Goal: Task Accomplishment & Management: Complete application form

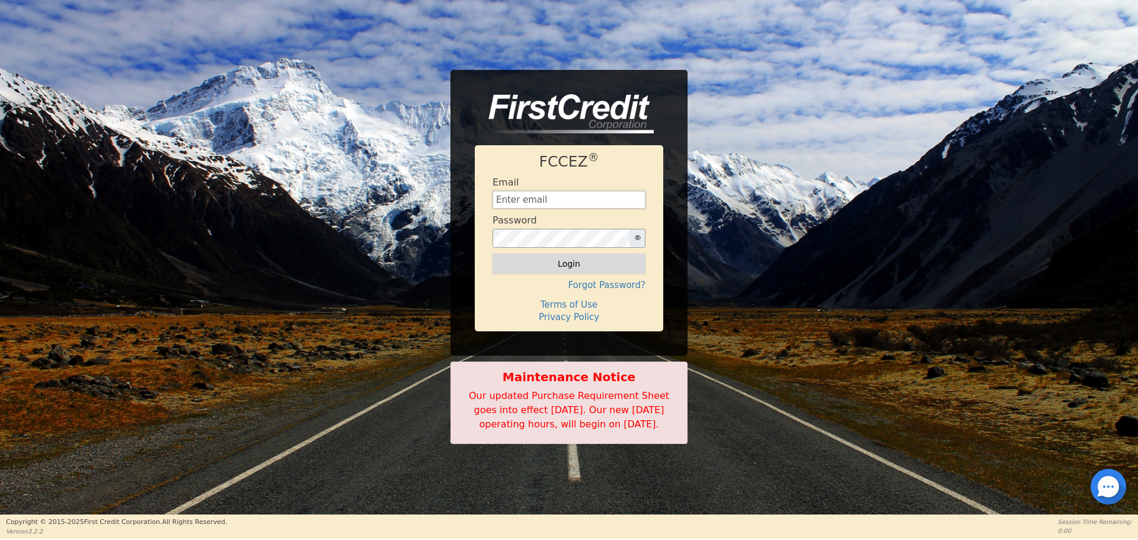
type input "aquaremachtlc@gmail.com"
click at [625, 254] on button "Login" at bounding box center [569, 264] width 153 height 20
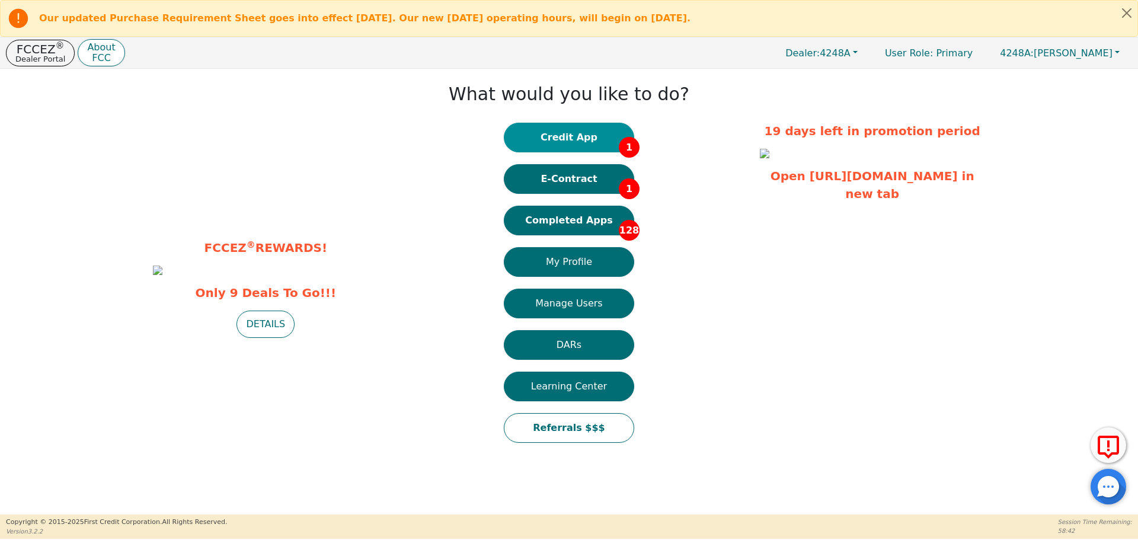
click at [582, 136] on button "Credit App 1" at bounding box center [569, 138] width 130 height 30
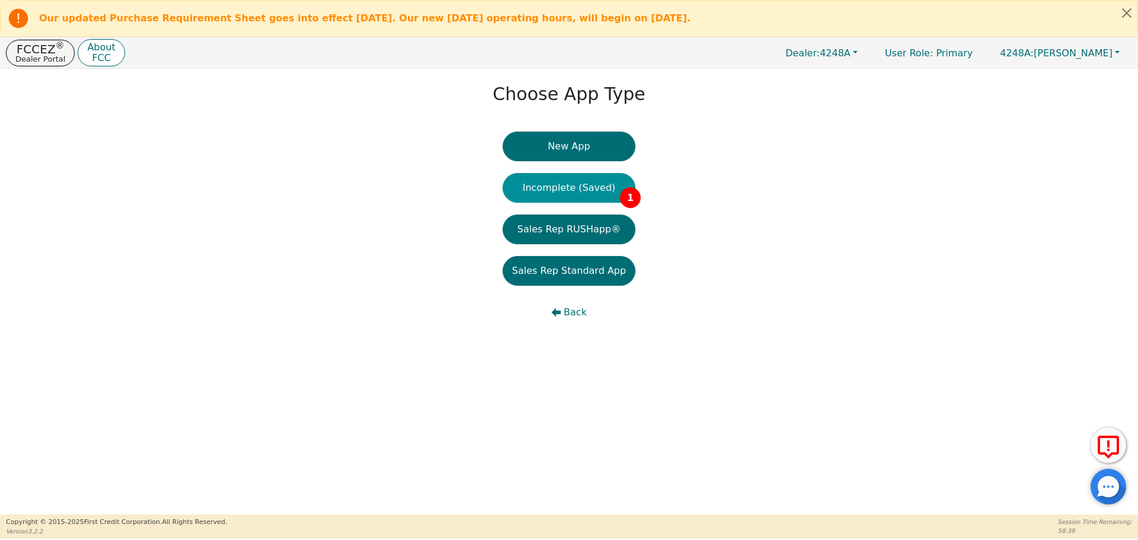
click at [568, 187] on button "Incomplete (Saved) 1" at bounding box center [569, 188] width 133 height 30
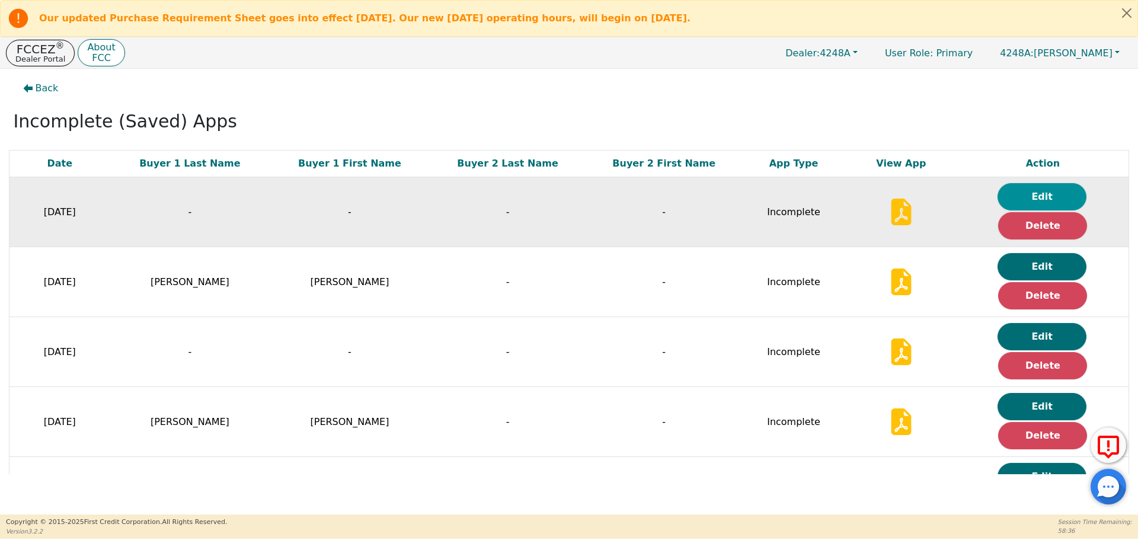
click at [1046, 192] on button "Edit" at bounding box center [1042, 196] width 89 height 27
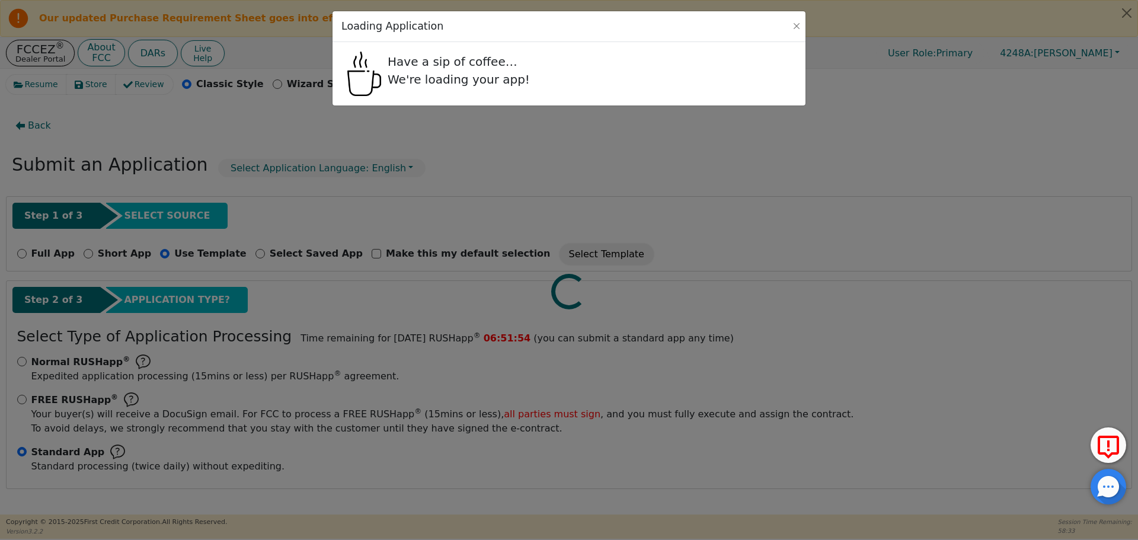
radio input "false"
radio input "true"
checkbox input "false"
radio input "true"
select select "n"
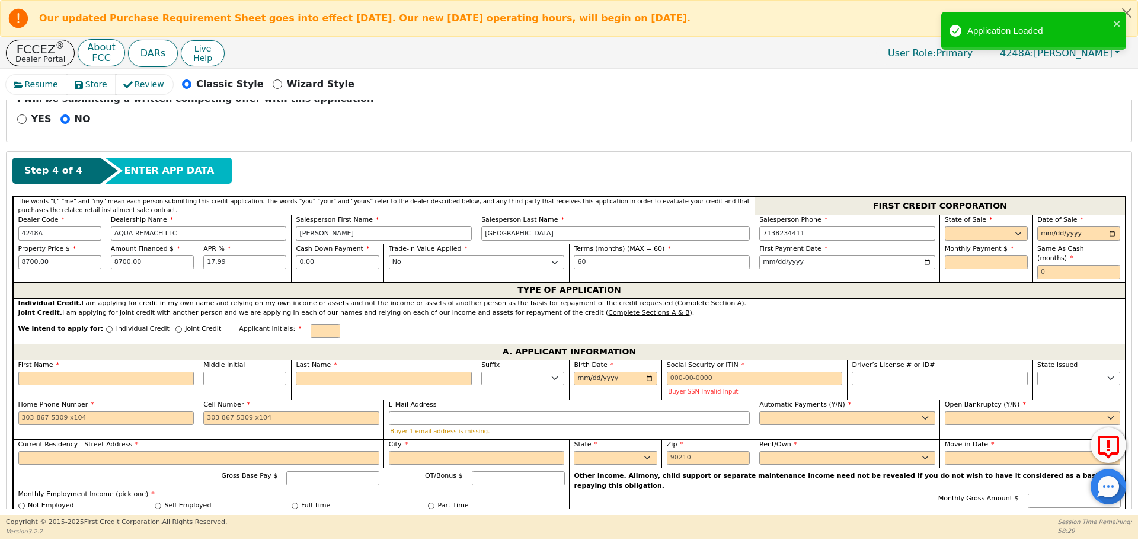
scroll to position [456, 0]
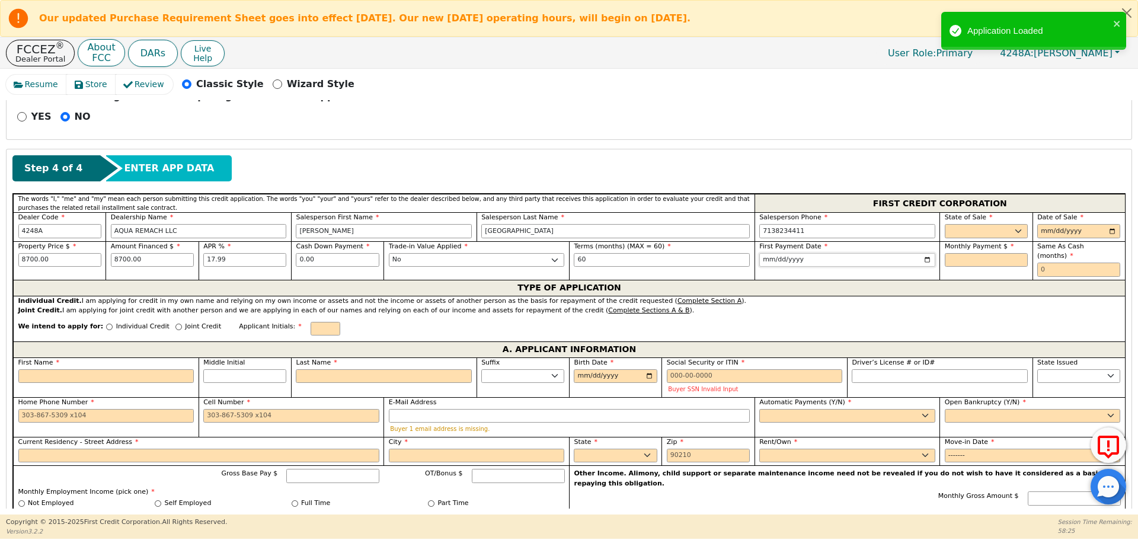
click at [768, 258] on input "2025-10-11" at bounding box center [847, 260] width 176 height 14
click at [771, 260] on input "2025-10-11" at bounding box center [847, 260] width 176 height 14
type input "2025-10-12"
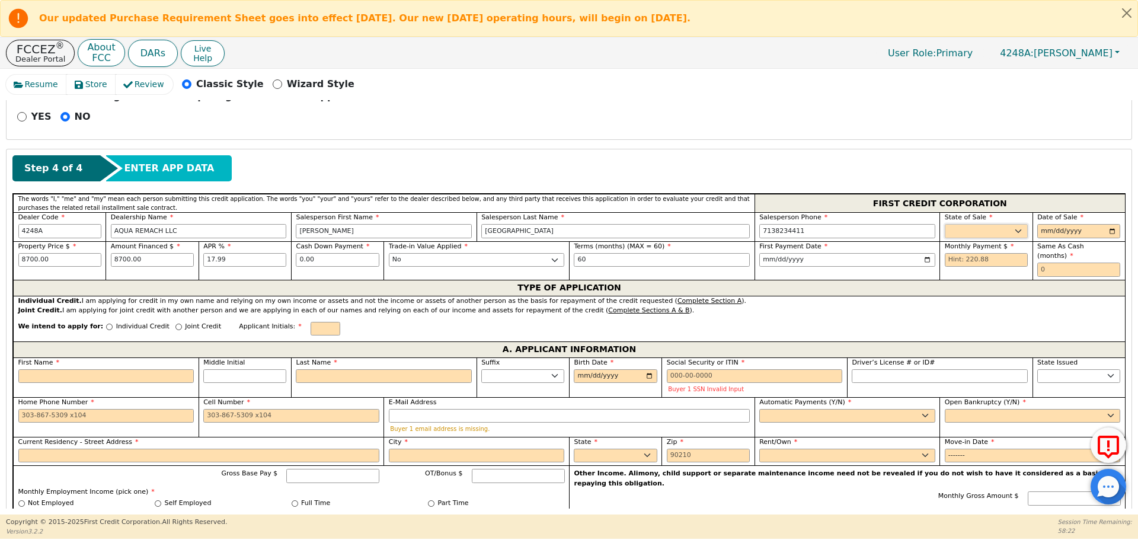
click at [963, 226] on select "AK AL AR AZ CA CO CT DC DE FL GA HI IA ID IL IN KS KY LA MA MD ME MI MN MO MS M…" at bounding box center [986, 231] width 83 height 14
select select "TX"
click at [945, 224] on select "AK AL AR AZ CA CO CT DC DE FL GA HI IA ID IL IN KS KY LA MA MD ME MI MN MO MS M…" at bounding box center [986, 231] width 83 height 14
type input "[DATE]"
click at [991, 258] on input "text" at bounding box center [986, 260] width 83 height 14
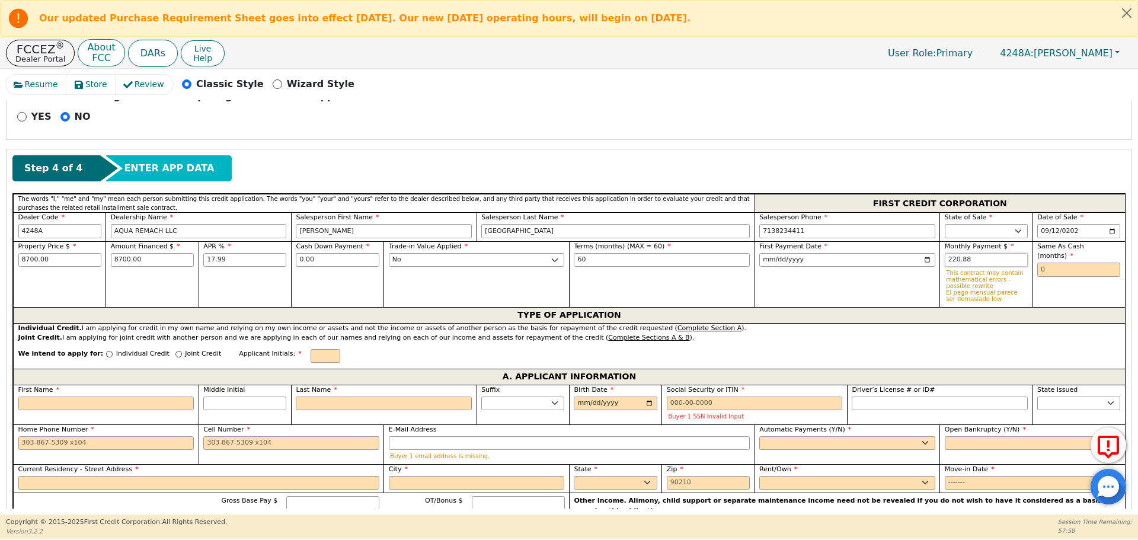
type input "220.88"
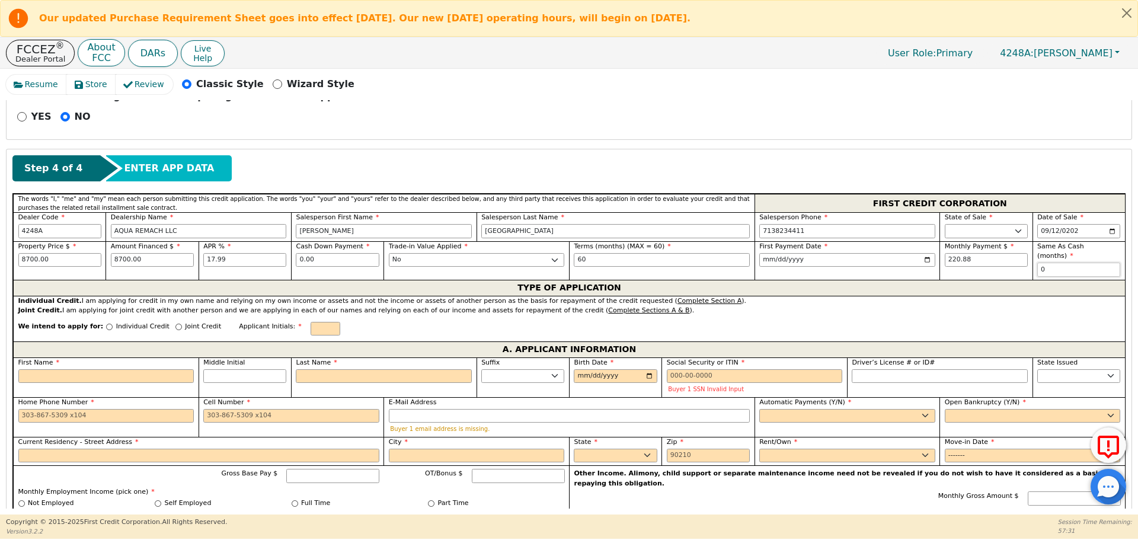
type input "0"
click at [175, 324] on input "Joint Credit" at bounding box center [178, 327] width 7 height 7
radio input "true"
click at [129, 378] on input "First Name" at bounding box center [106, 378] width 176 height 14
type input "N"
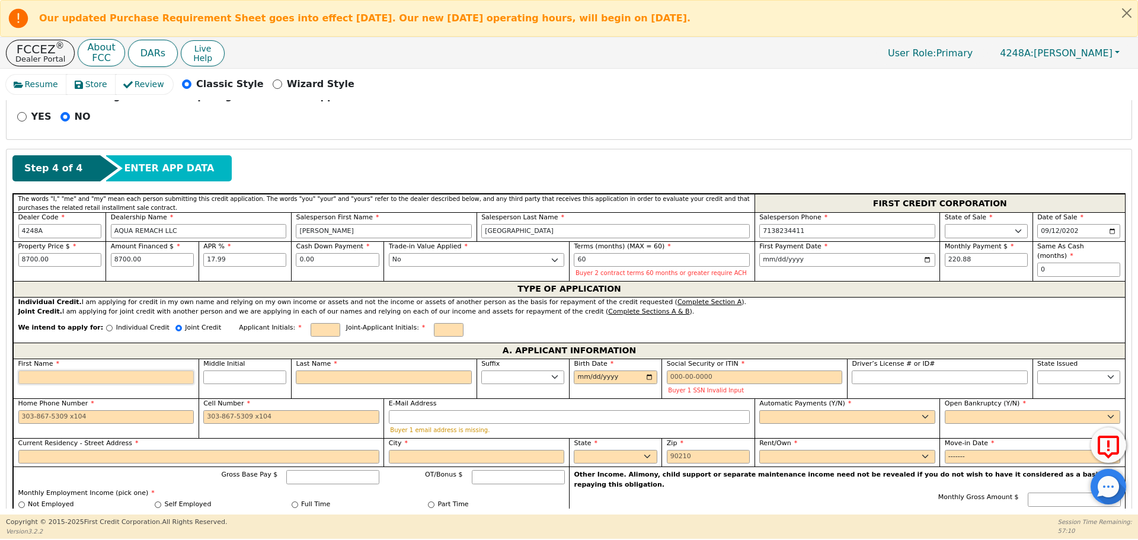
type input "N"
type input "Ni"
type input "Nic"
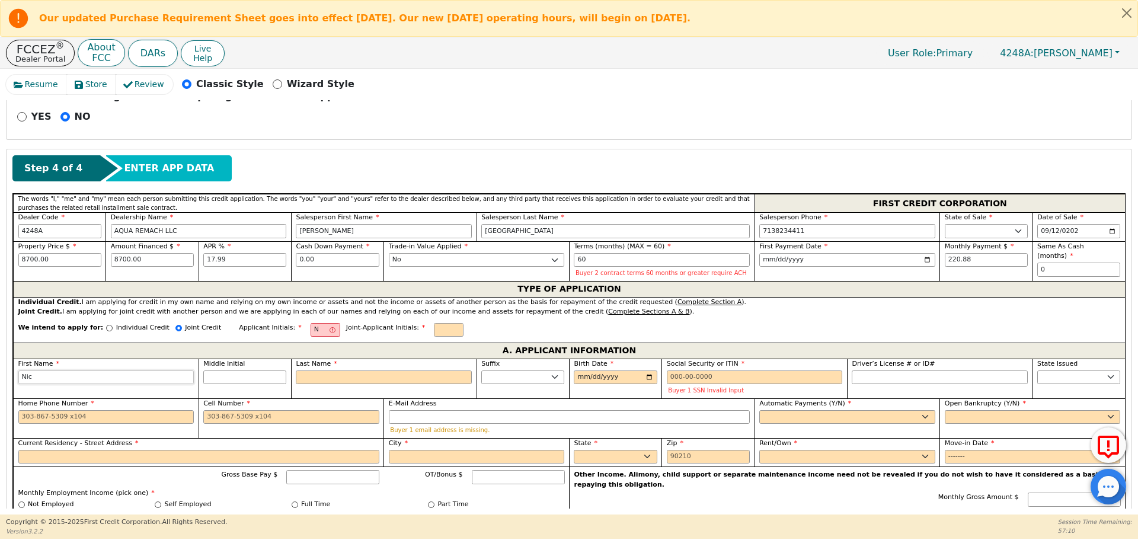
type input "Nic"
type input "Nicel"
type input "Niceld"
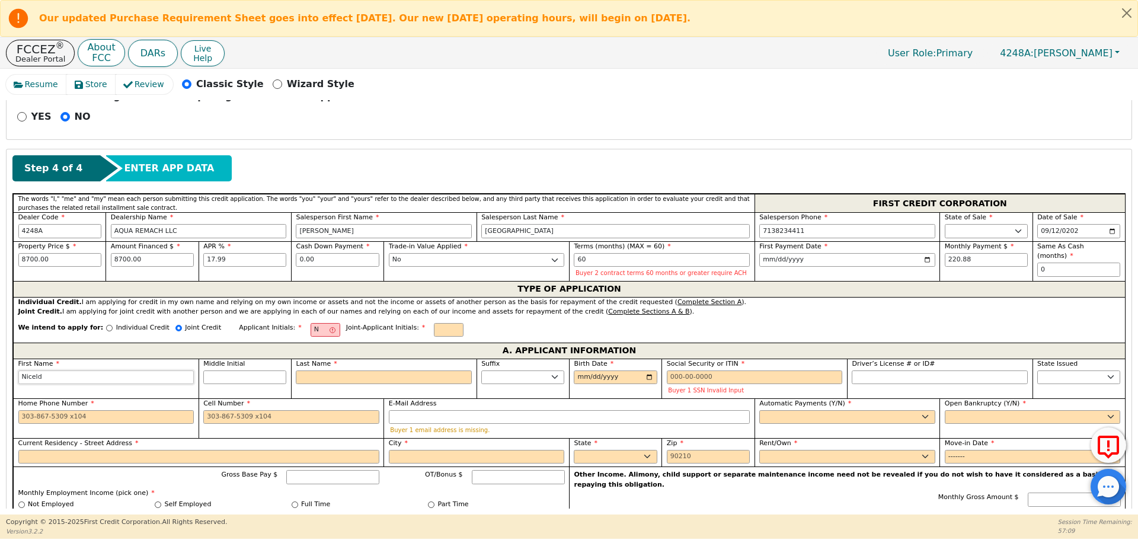
type input "Nicelda"
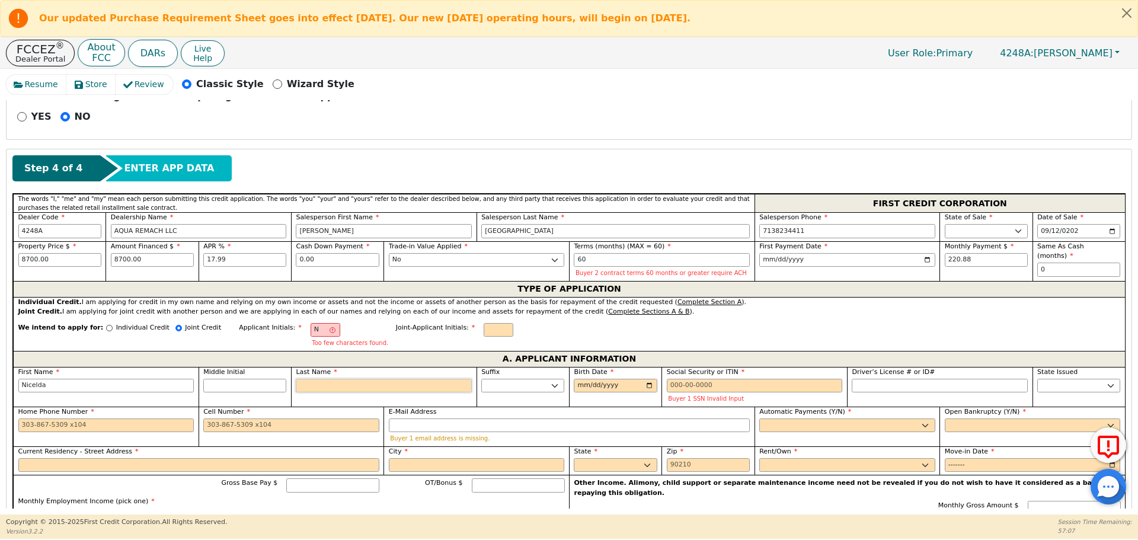
type input "C"
type input "NC"
type input "Nicelda C"
type input "Cam"
type input "Nicelda Cam"
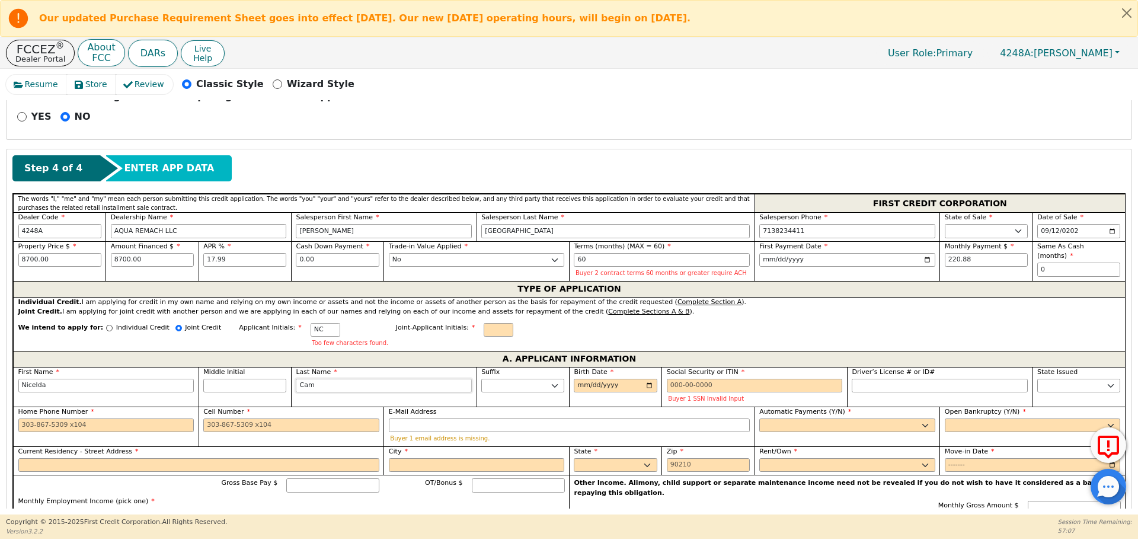
type input "Came"
type input "Nicelda Came"
type input "[PERSON_NAME]"
type input "Nicelda Camey"
type input "[PERSON_NAME]"
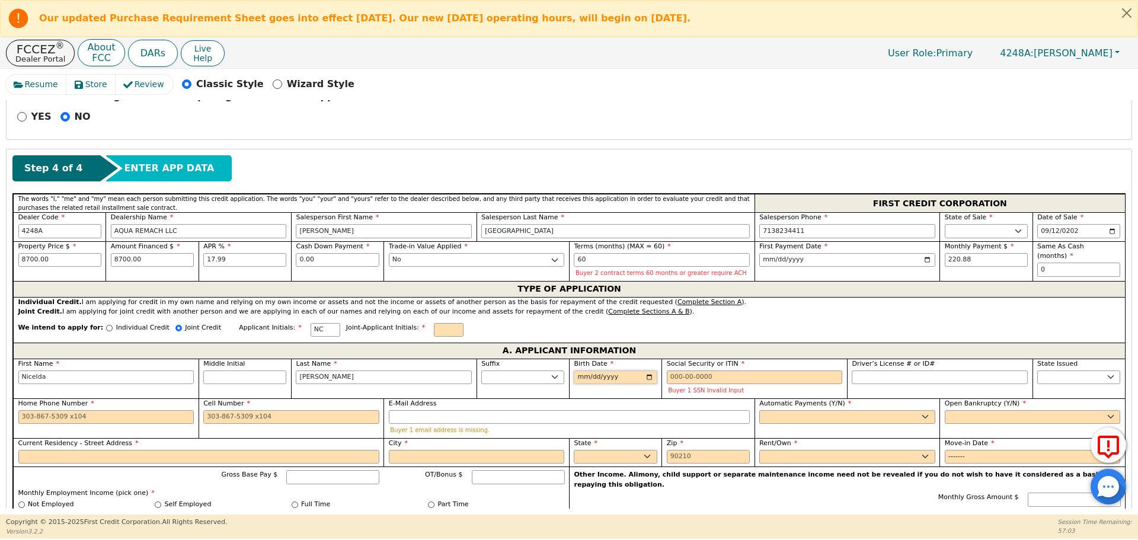
type input "0002-09-29"
type input "0198-09-29"
click at [597, 372] on input "0076-09-29" at bounding box center [615, 378] width 83 height 14
click at [600, 376] on input "0076-09-29" at bounding box center [615, 378] width 83 height 14
type input "1976-09-29"
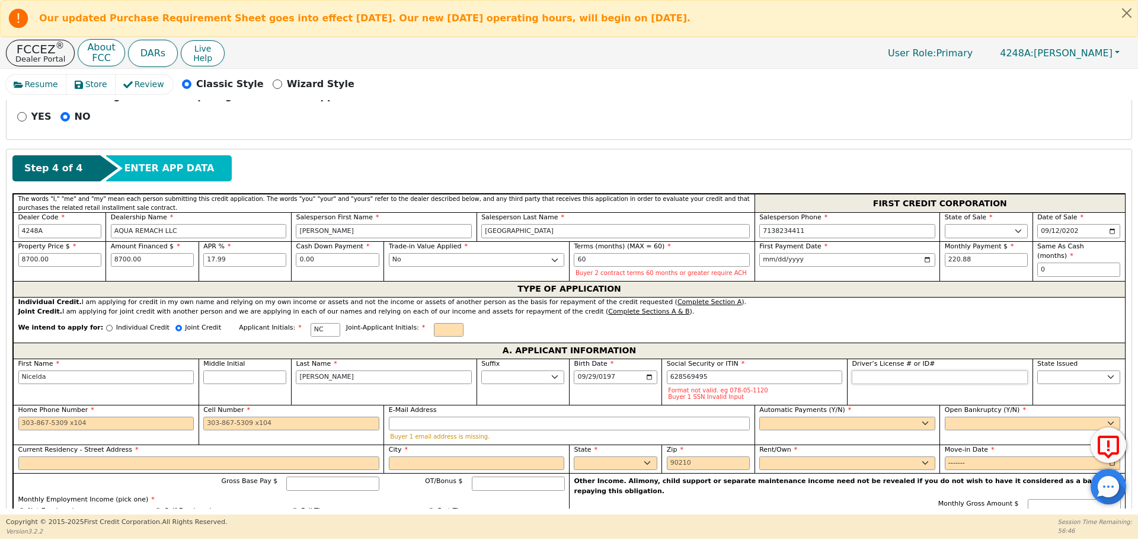
type input "***-**-9495"
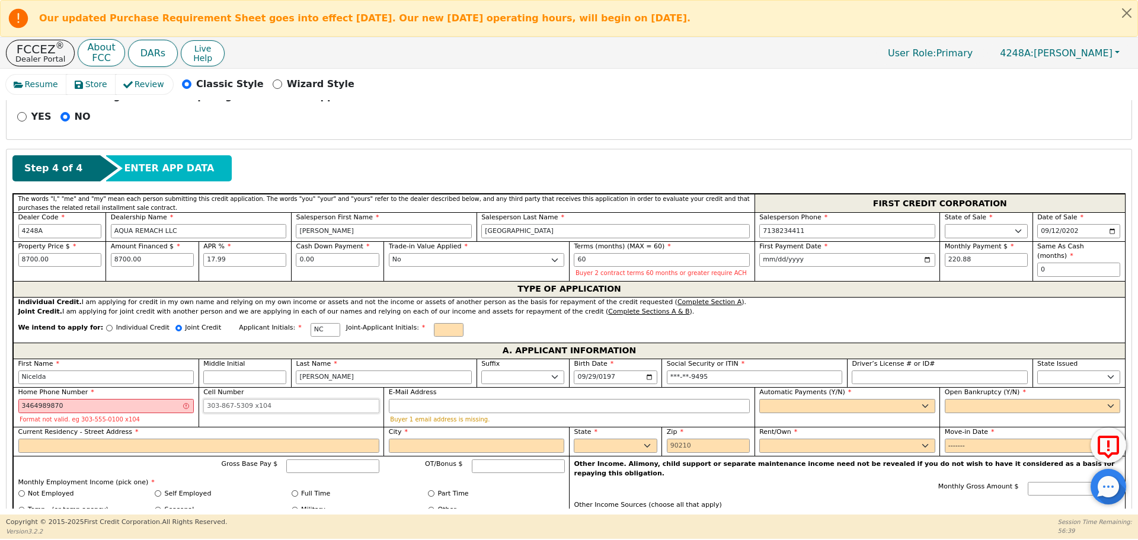
type input "346-498-9870"
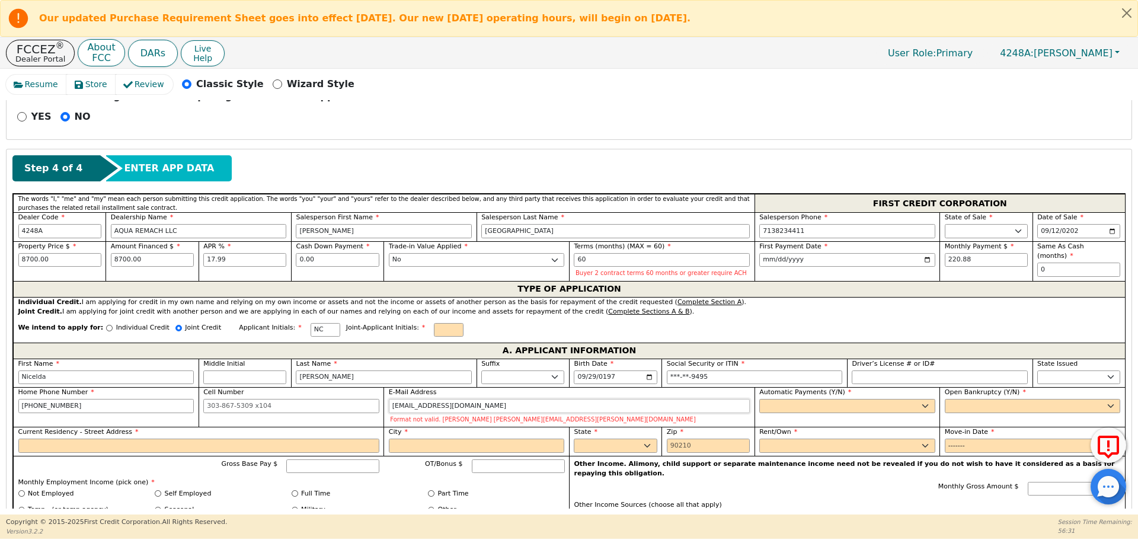
type input "niceldabenitez09@gmail.com"
select select "y"
type input "Nicelda Camey"
select select "n"
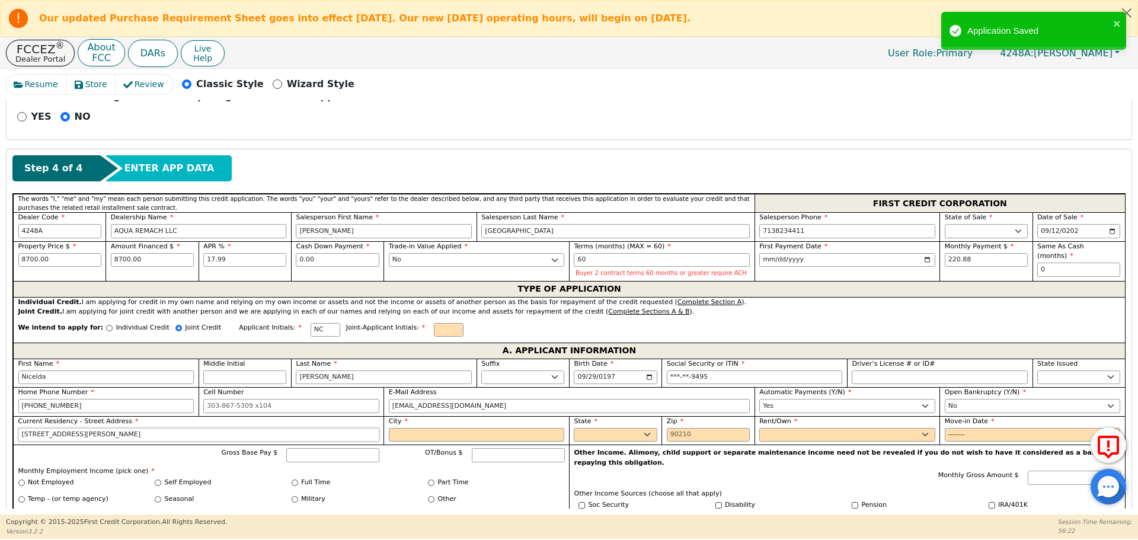
type input "10018 Genard rd"
type input "Houston"
select select "TX"
type input "77041"
select select "Own"
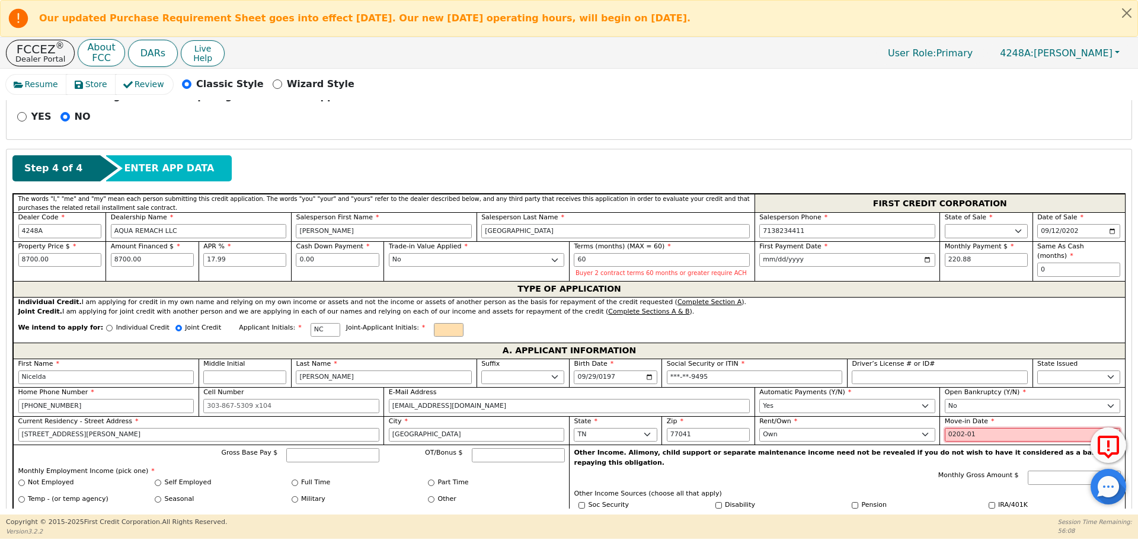
type input "2020-01"
click at [316, 459] on input "Gross Base Pay $" at bounding box center [332, 455] width 93 height 14
type input "6500"
click at [292, 484] on input "Full Time" at bounding box center [295, 483] width 7 height 7
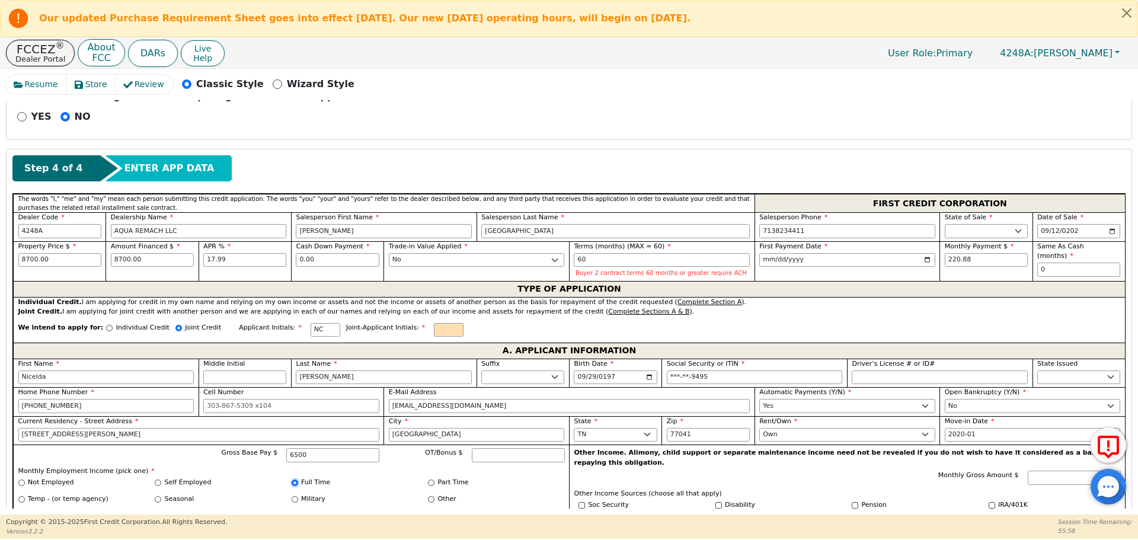
radio input "true"
type input "6500.00"
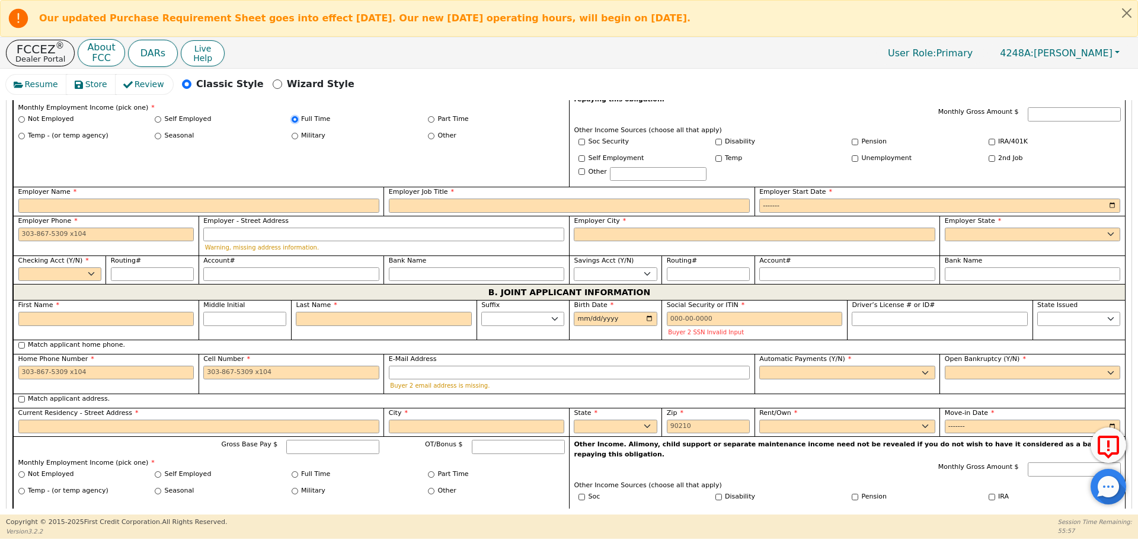
scroll to position [847, 0]
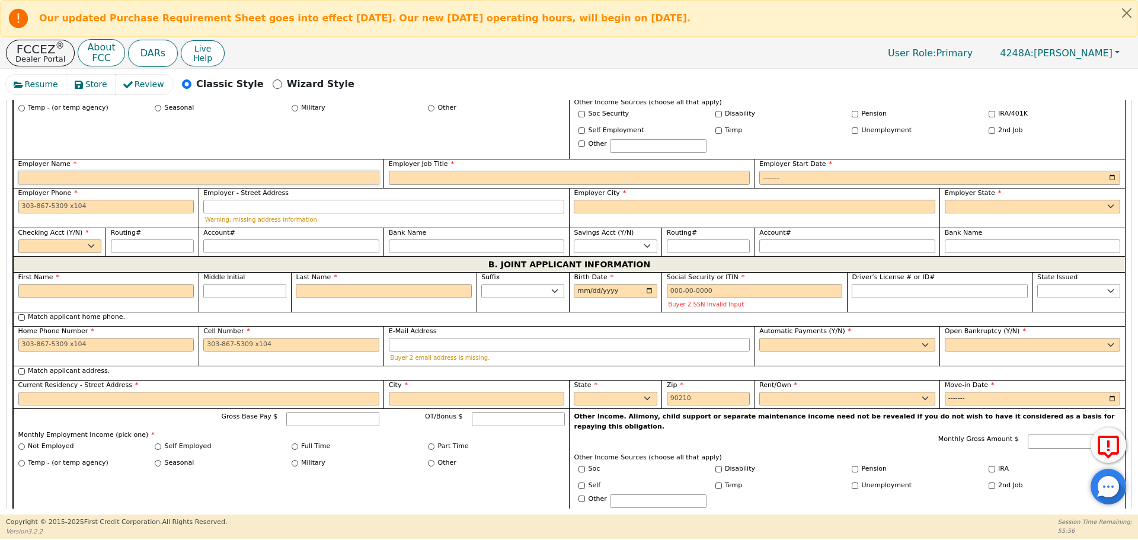
click at [249, 171] on input "Employer Name" at bounding box center [198, 178] width 361 height 14
type input "Eagle Trace"
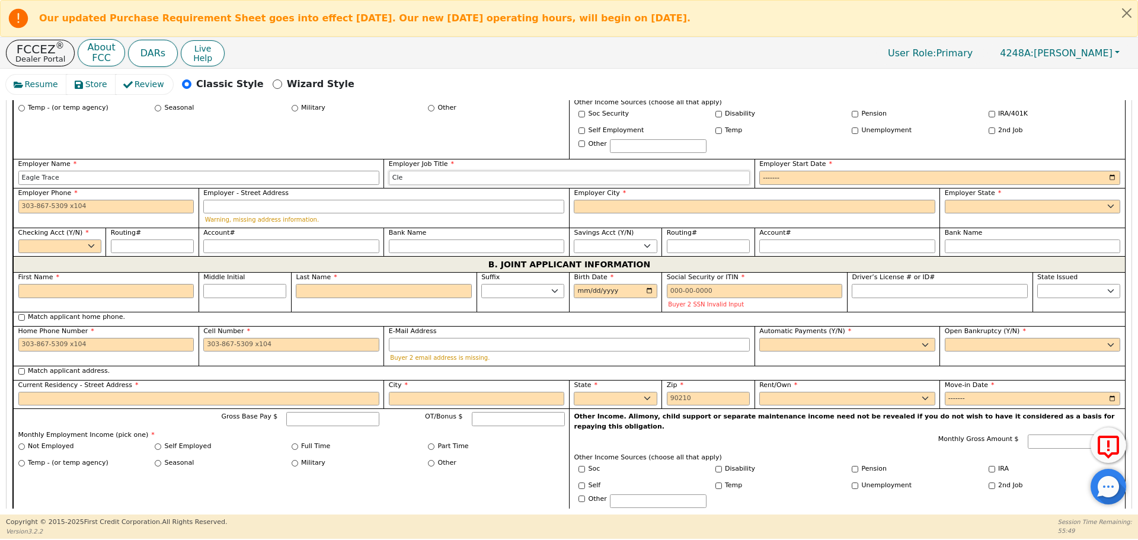
type input "cleaning"
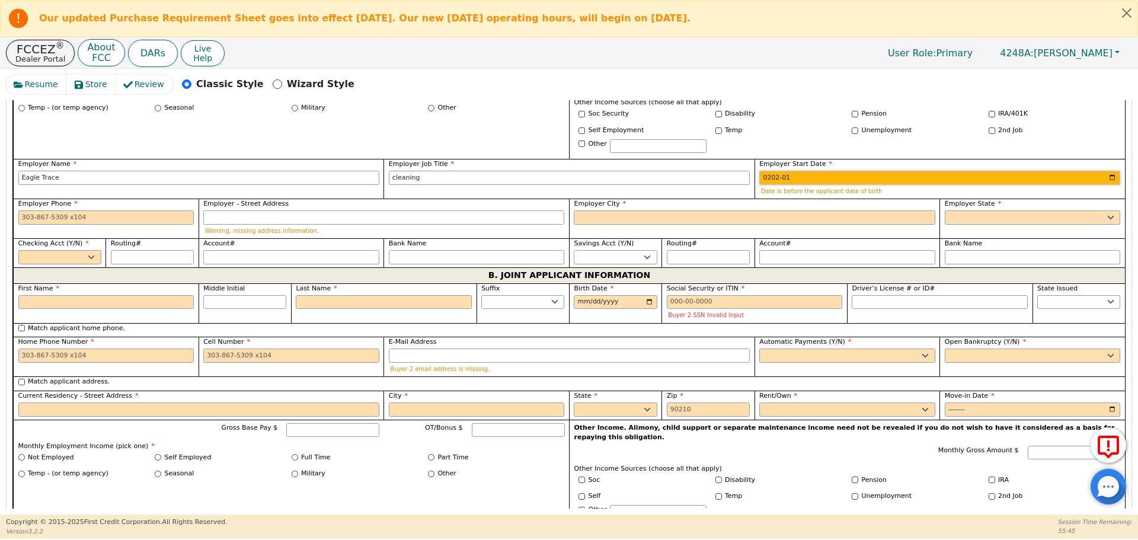
type input "2025-01"
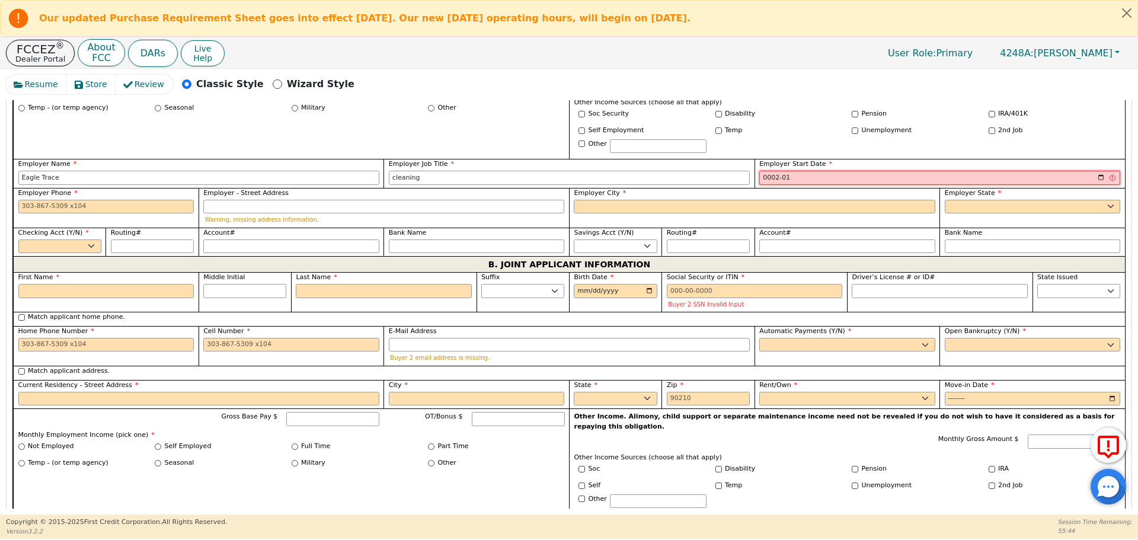
type input "0022-01"
click at [770, 171] on input "2024-01" at bounding box center [939, 178] width 361 height 14
type input "2024-09"
click at [88, 203] on input "Employer Phone" at bounding box center [106, 207] width 176 height 14
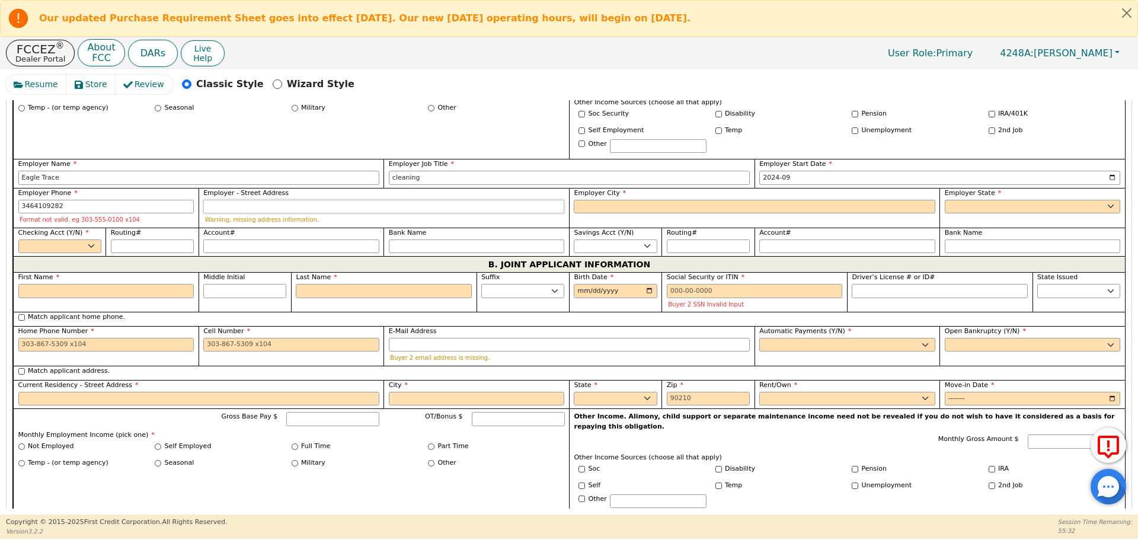
type input "346-410-9282"
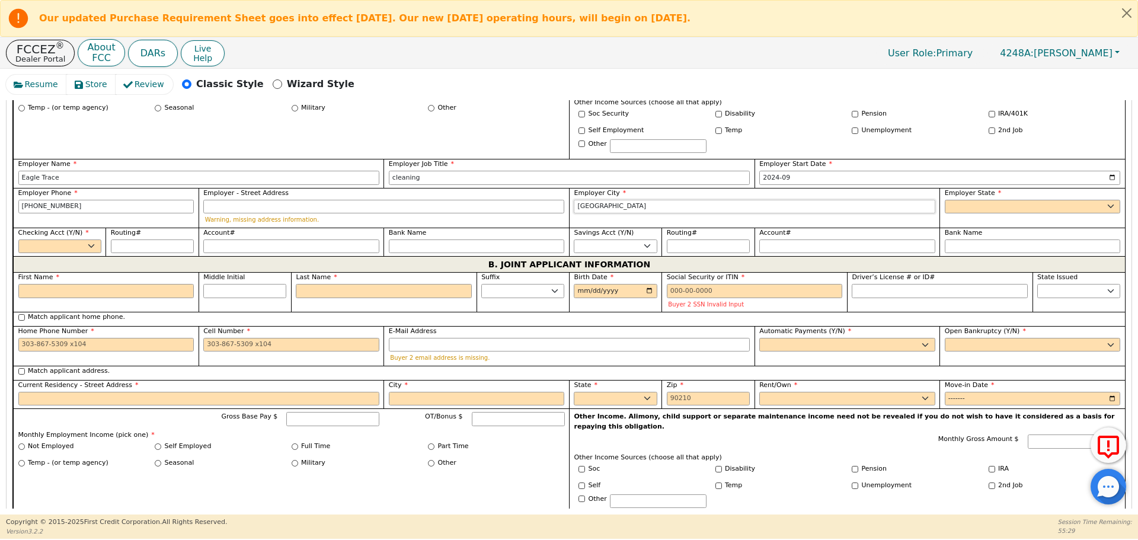
type input "houston"
select select "TX"
select select "y"
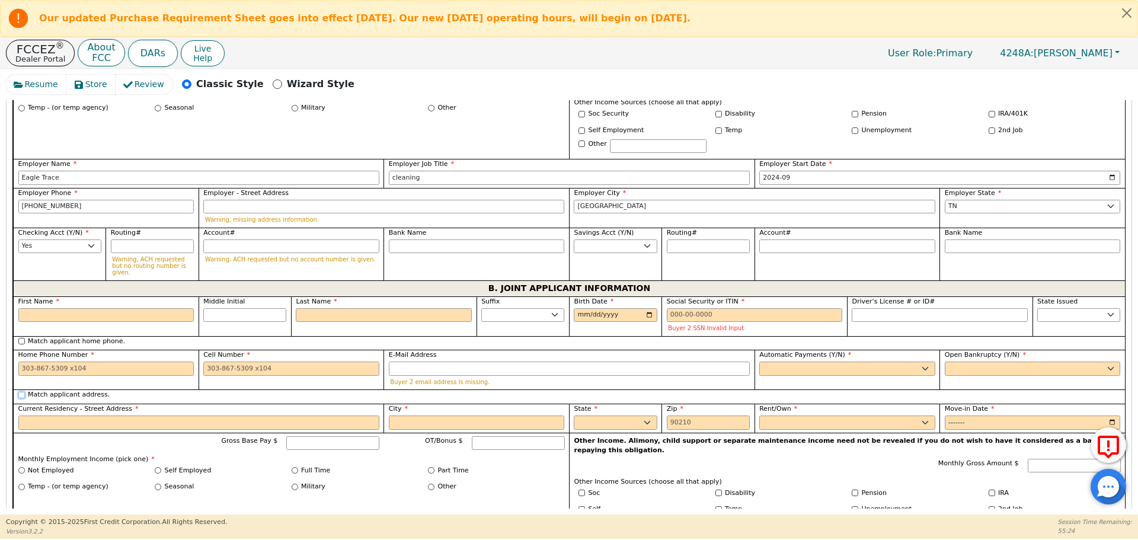
click at [20, 392] on input "Match applicant address." at bounding box center [21, 395] width 7 height 7
checkbox input "true"
type input "10018 Genard rd"
type input "Houston"
select select "TX"
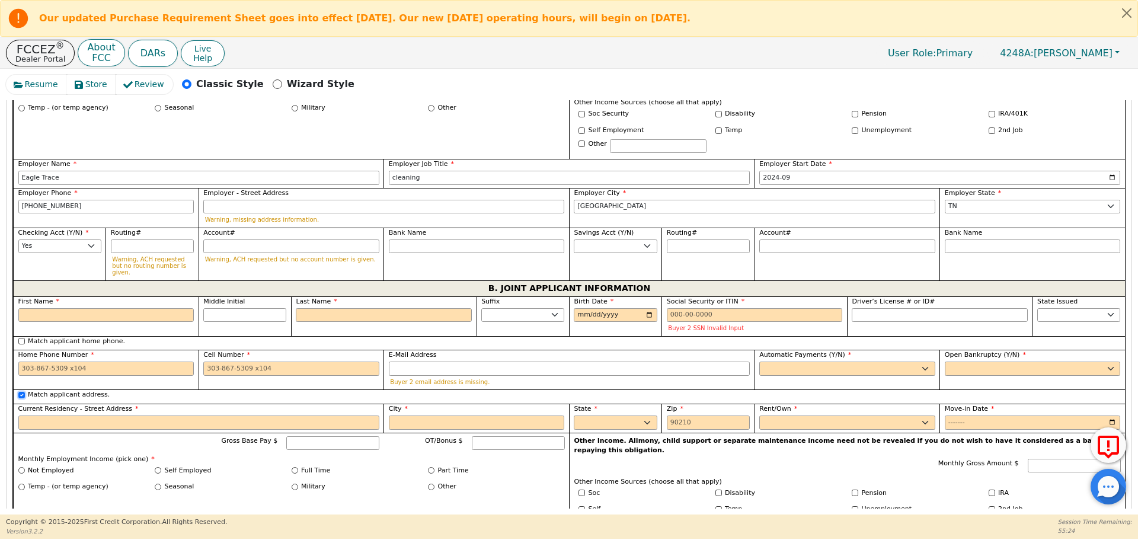
type input "77041"
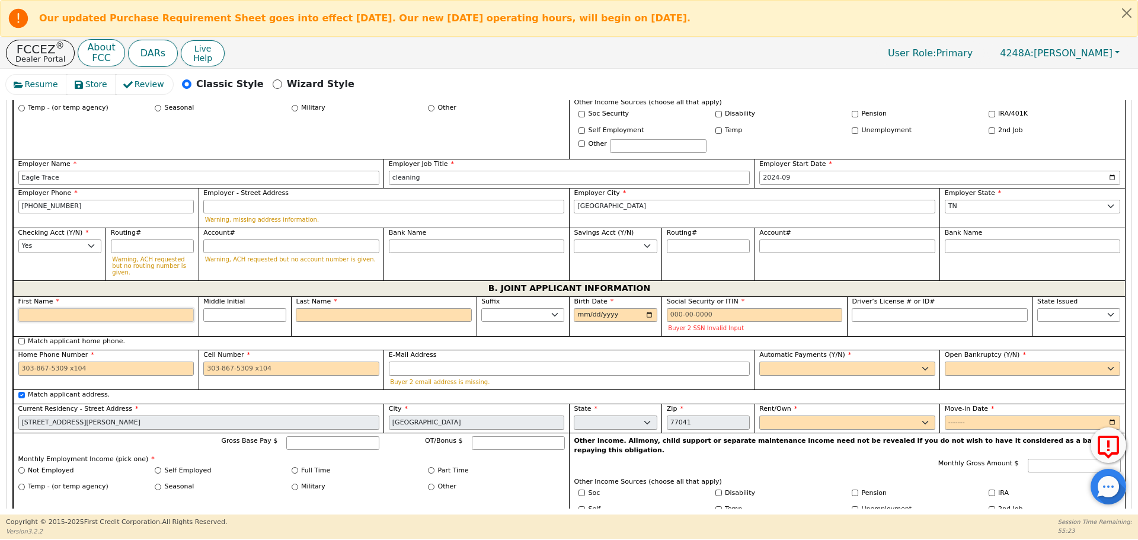
click at [58, 308] on input "First Name" at bounding box center [106, 315] width 176 height 14
type input "A"
type input "An"
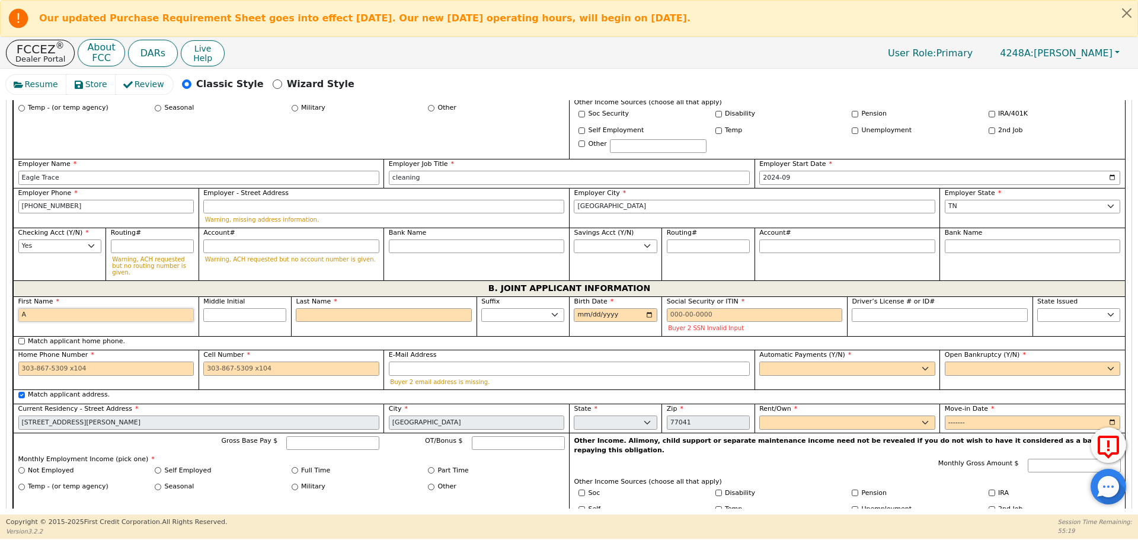
type input "An"
type input "And"
type input "[PERSON_NAME]"
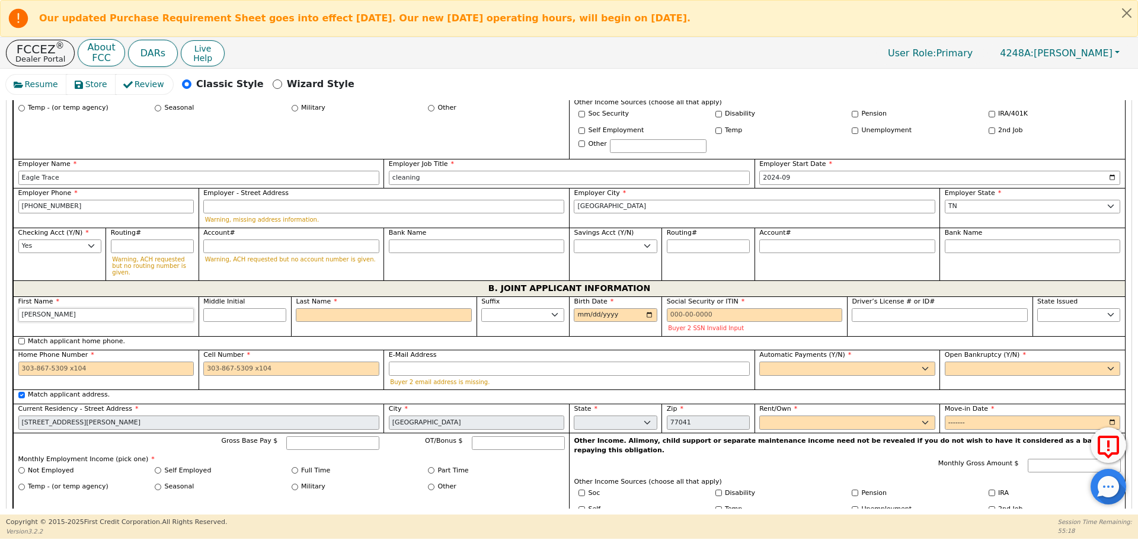
type input "[PERSON_NAME]"
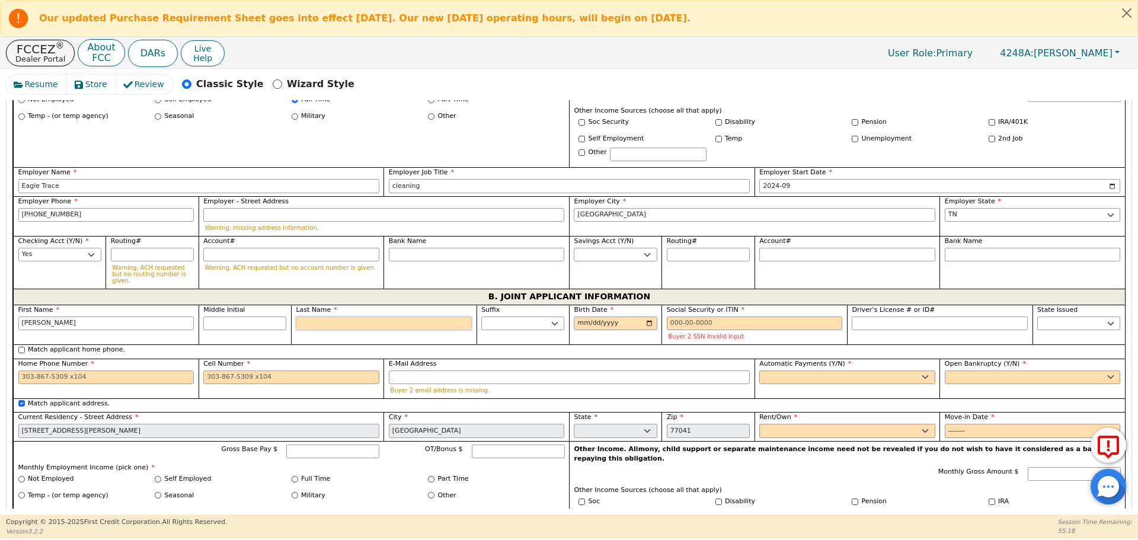
scroll to position [855, 0]
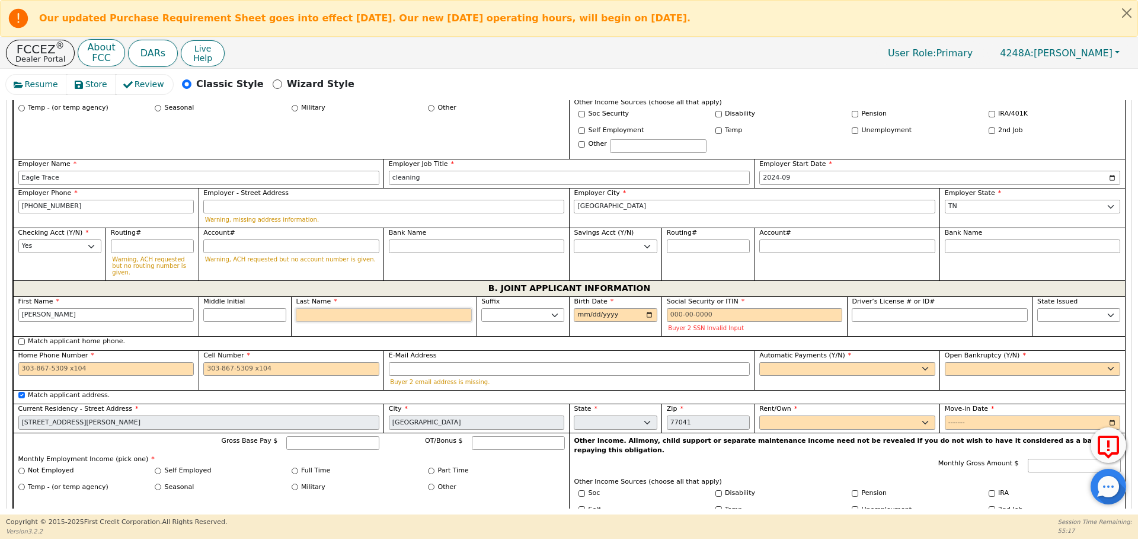
type input "C"
type input "AC"
type input "Andy C"
type input "Co"
type input "Andy Co"
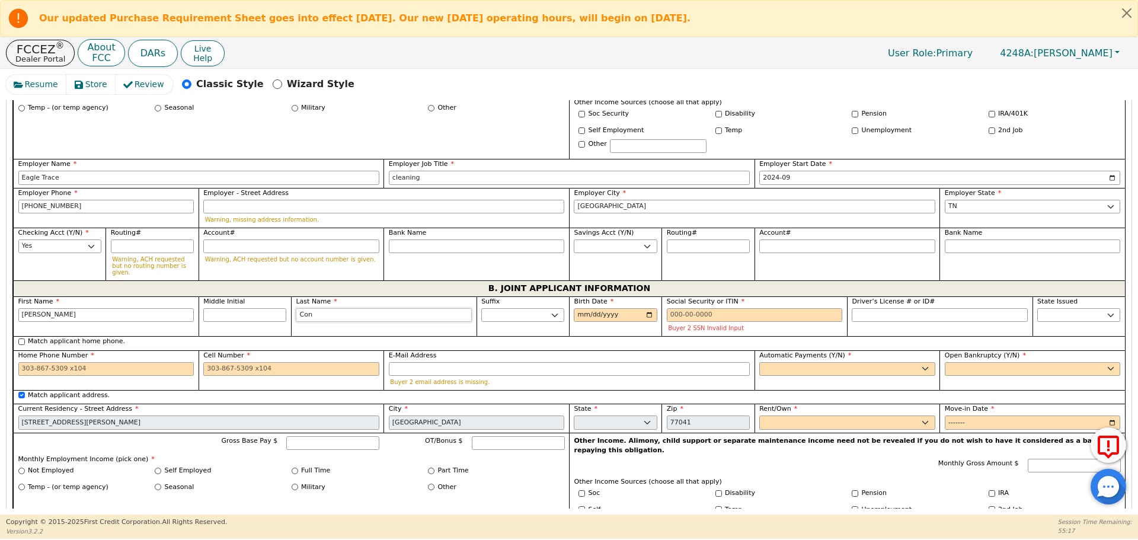
type input "Cone"
type input "Andy Cone"
type input "Coney"
type input "Andy Coney"
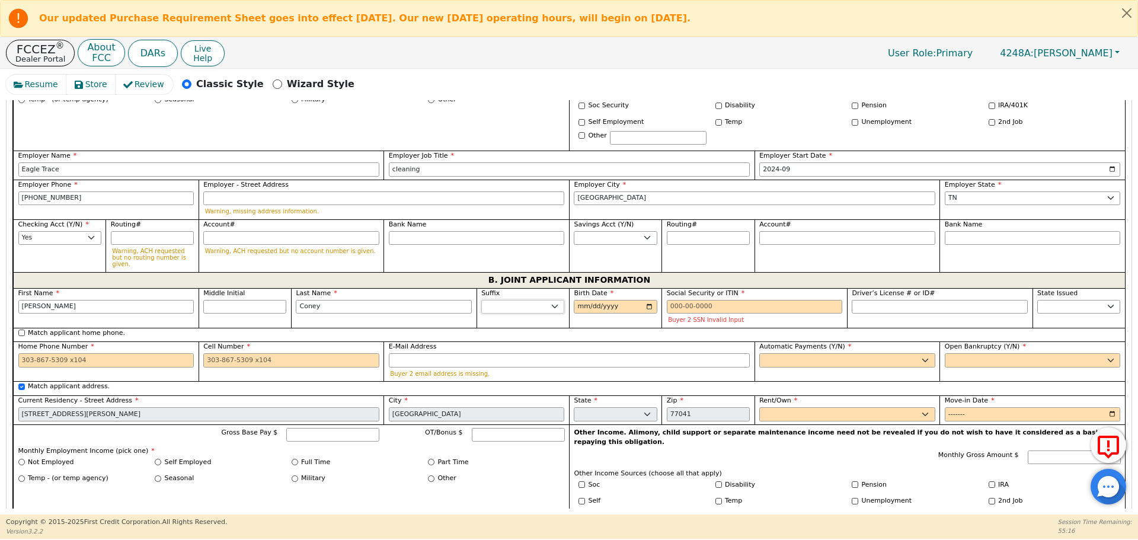
scroll to position [847, 0]
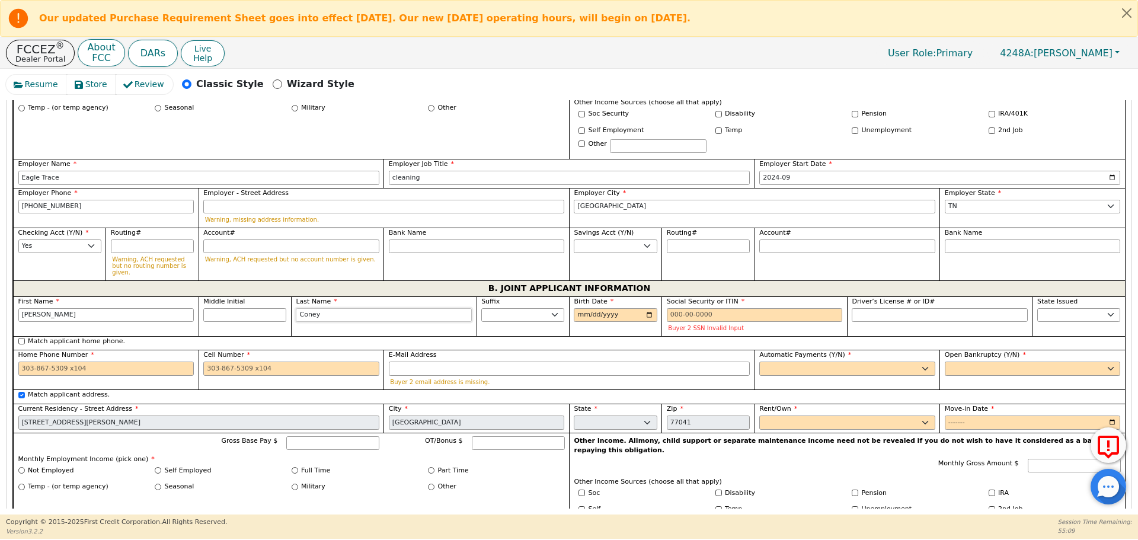
click at [299, 308] on input "Coney" at bounding box center [384, 315] width 176 height 14
type input "Coey"
type input "Andy Coey"
type input "[PERSON_NAME]"
type input "Andy Camey"
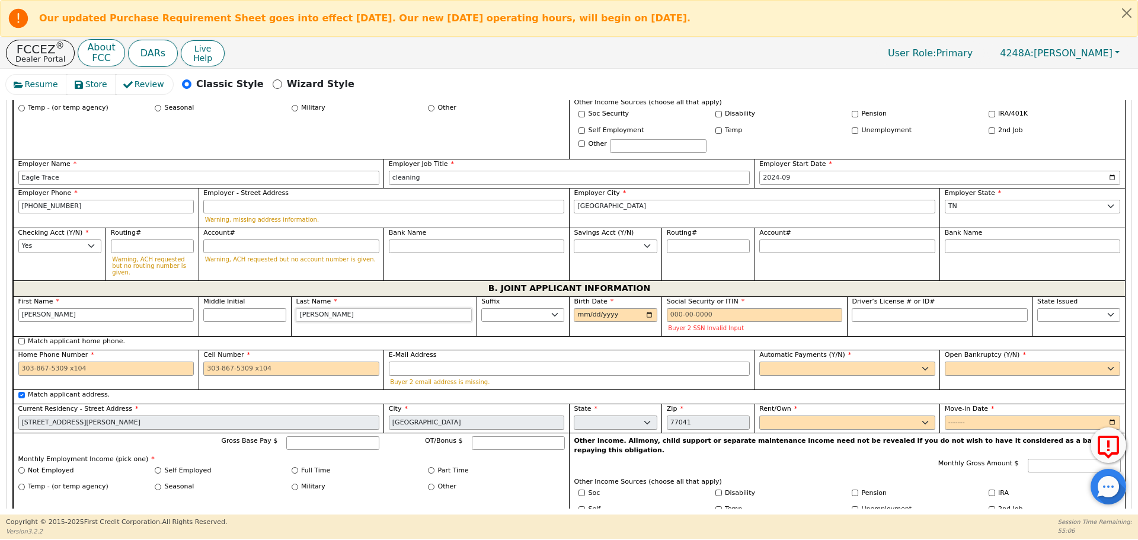
type input "[PERSON_NAME]"
type input "1998-01-25"
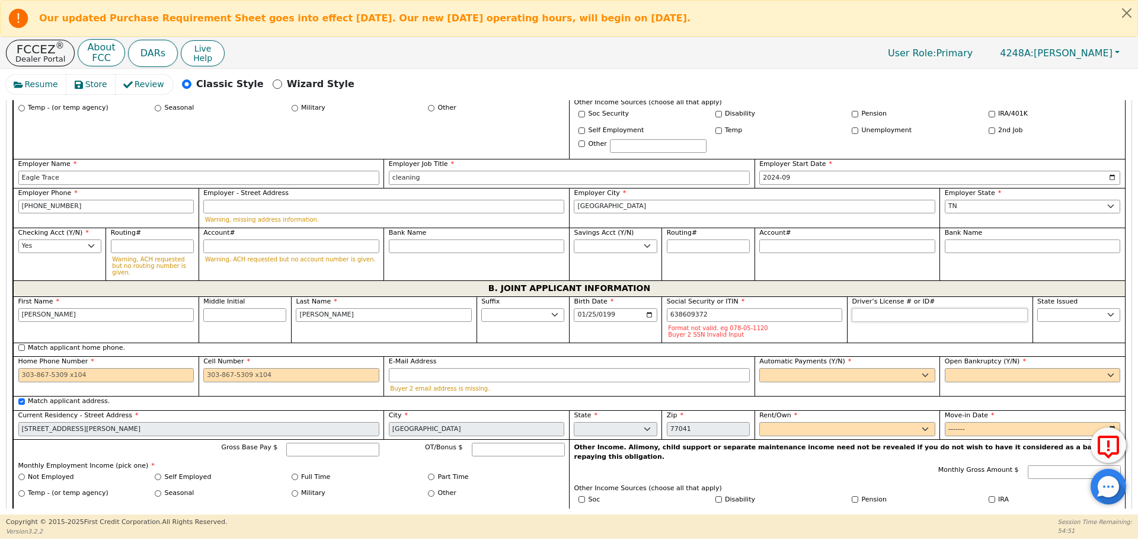
type input "***-**-9372"
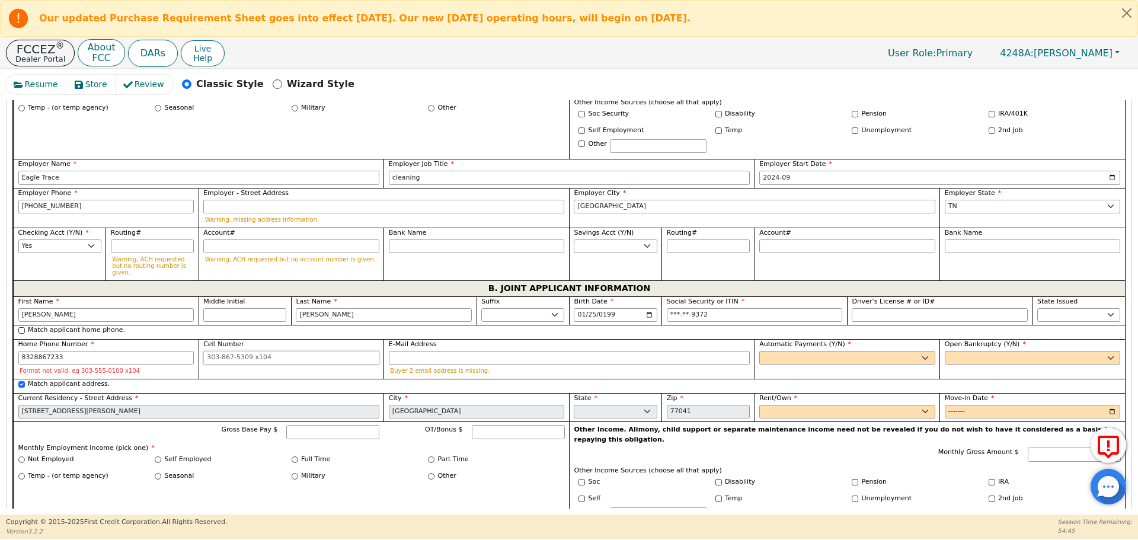
type input "832-886-7233"
select select "y"
type input "Andy Camey"
select select "n"
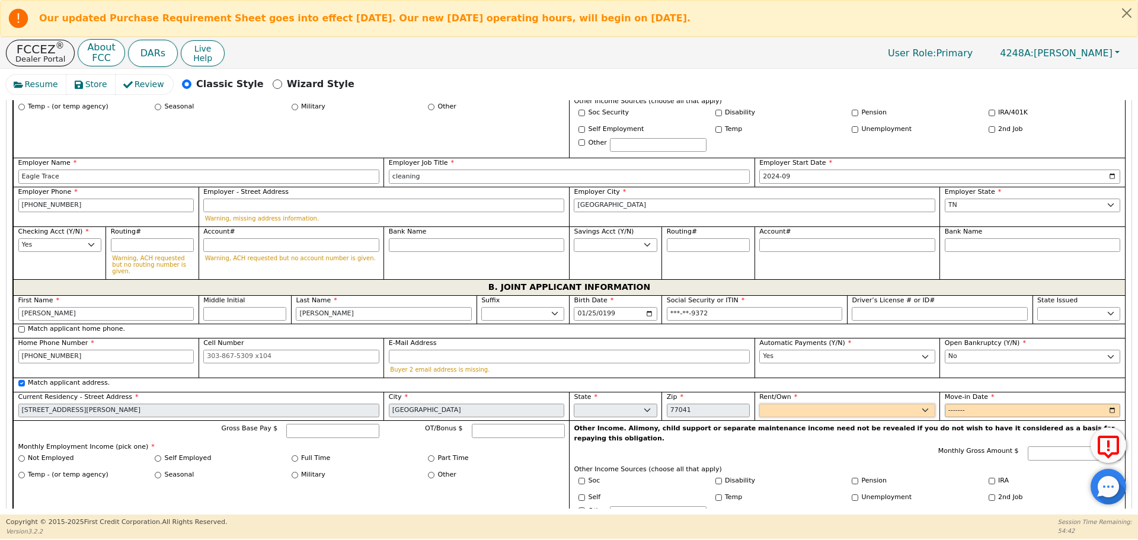
scroll to position [836, 0]
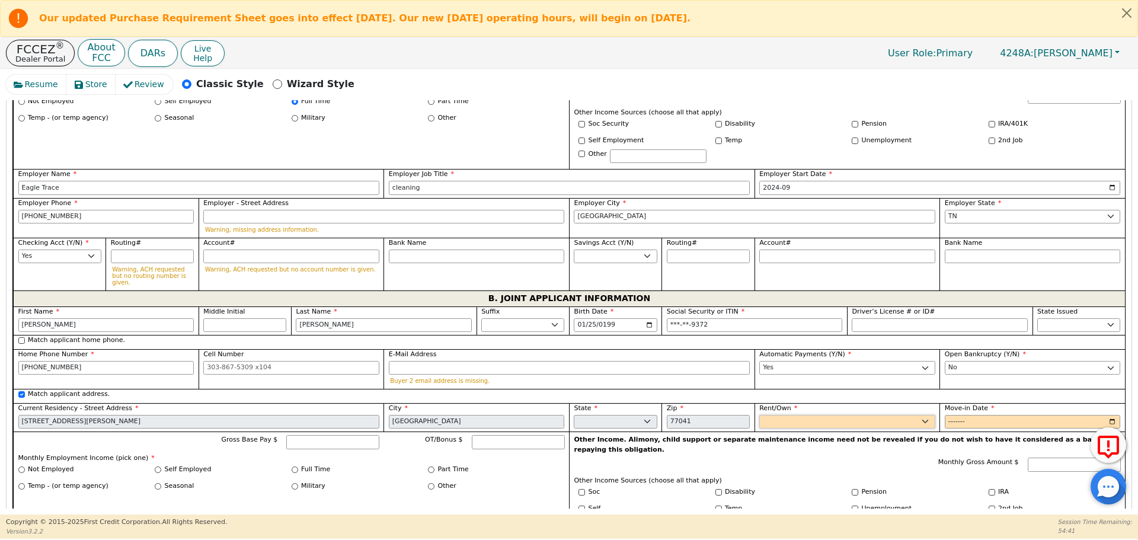
click at [885, 415] on select "Rent Own" at bounding box center [847, 422] width 176 height 14
select select "Own"
click at [759, 415] on select "Rent Own" at bounding box center [847, 422] width 176 height 14
type input "2000-01"
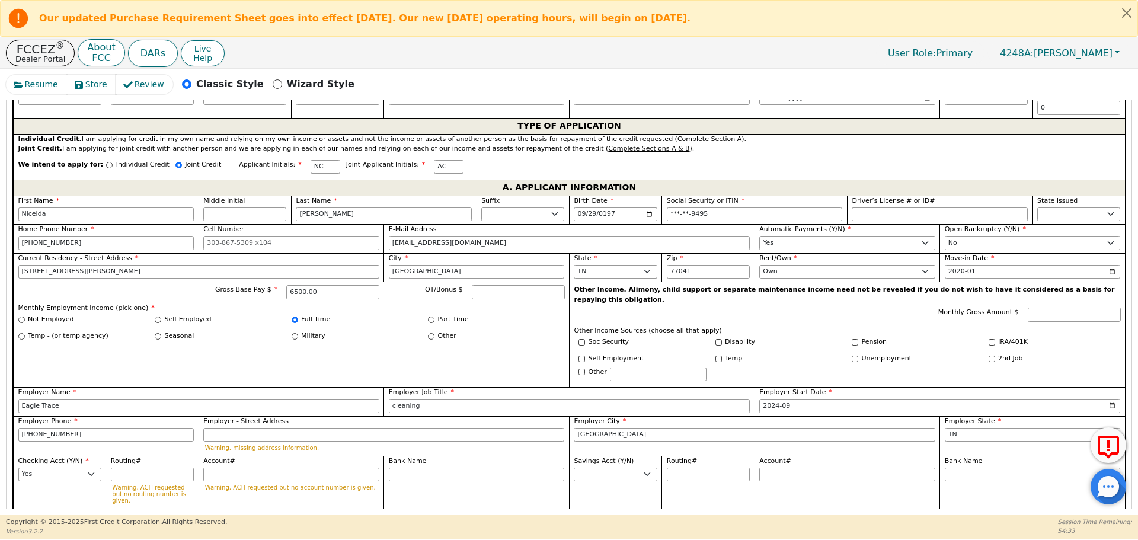
scroll to position [619, 0]
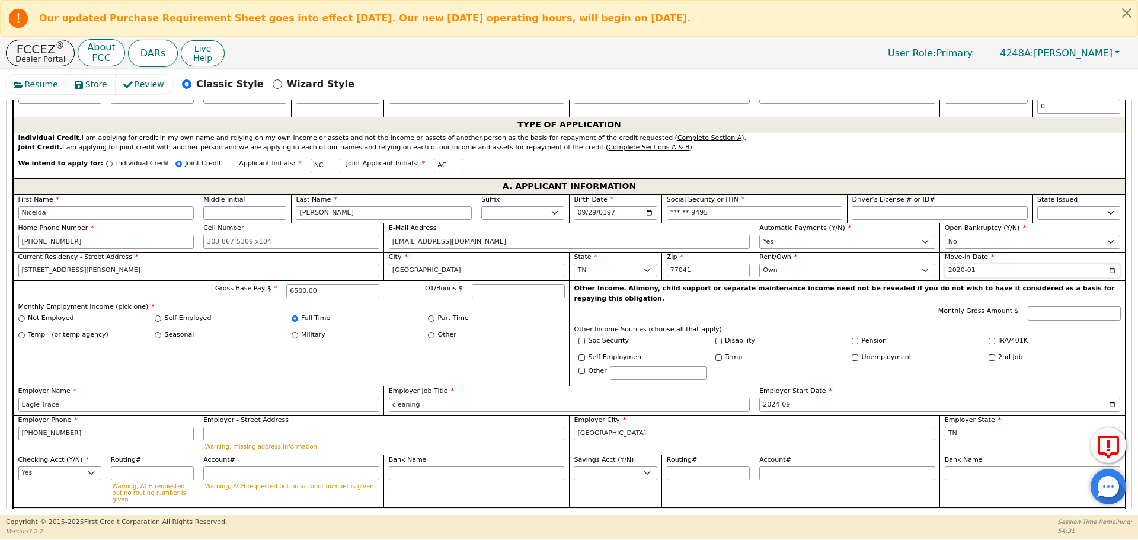
click at [979, 264] on input "2020-01" at bounding box center [1033, 271] width 176 height 14
type input "2000-01"
click at [957, 353] on div "Unemployment" at bounding box center [916, 358] width 128 height 10
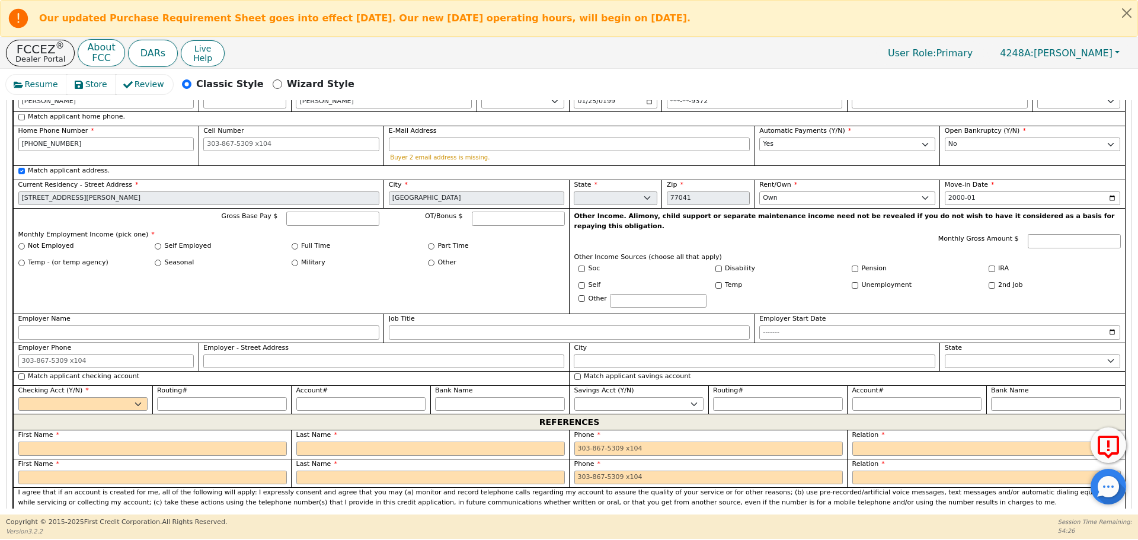
scroll to position [1083, 0]
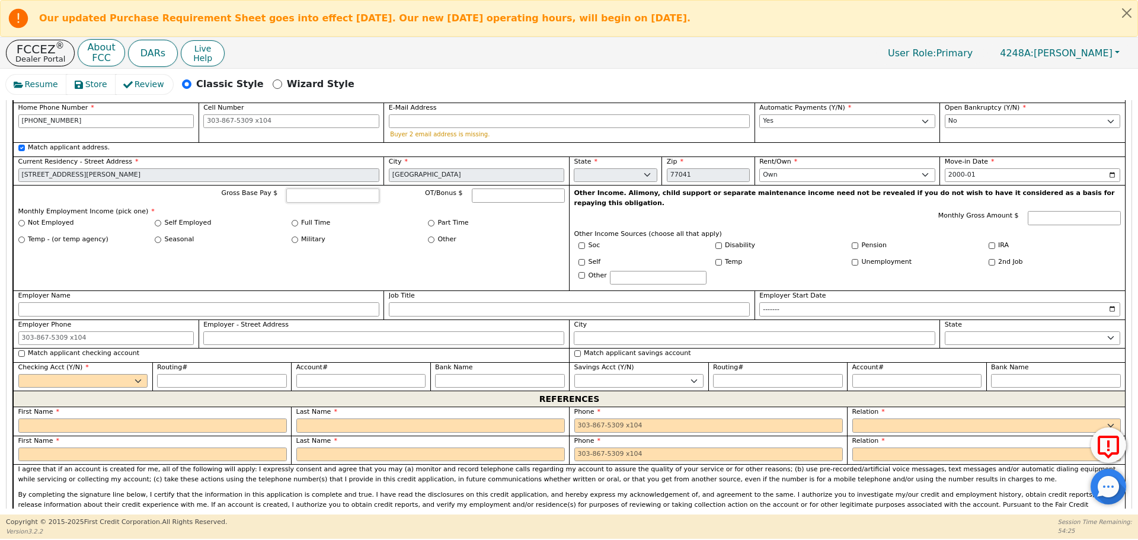
click at [359, 189] on input "Gross Base Pay $" at bounding box center [332, 196] width 93 height 14
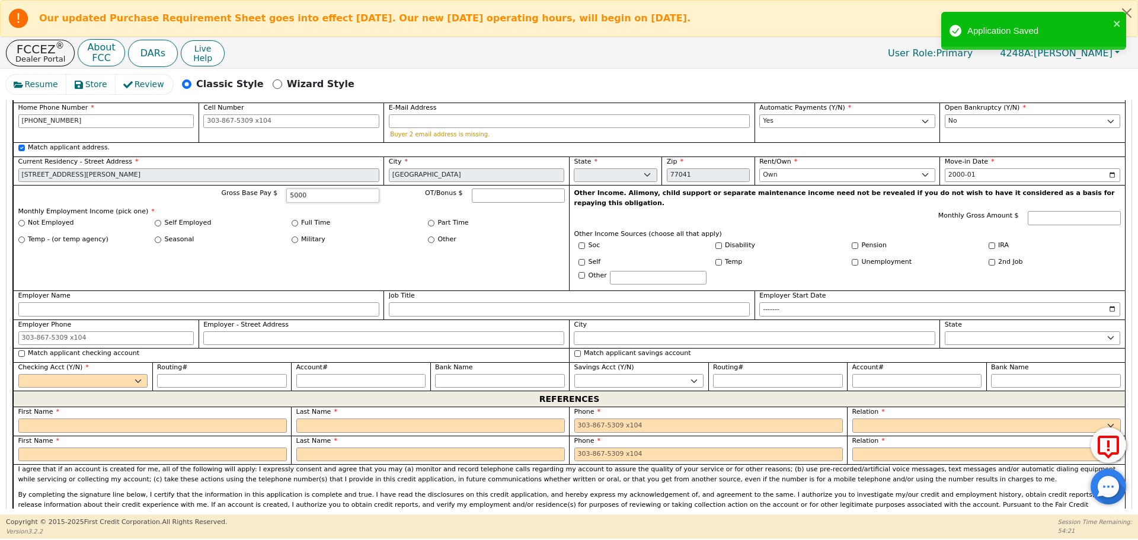
type input "5000"
click at [295, 220] on input "Full Time" at bounding box center [295, 223] width 7 height 7
radio input "true"
type input "5000.00"
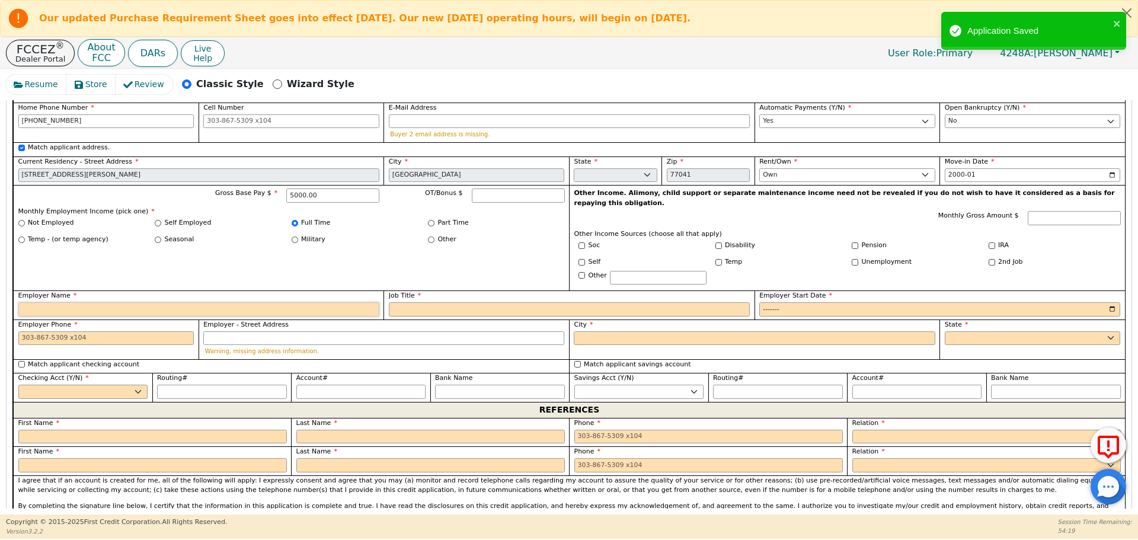
click at [300, 302] on input "Employer Name" at bounding box center [198, 309] width 361 height 14
type input "OGI"
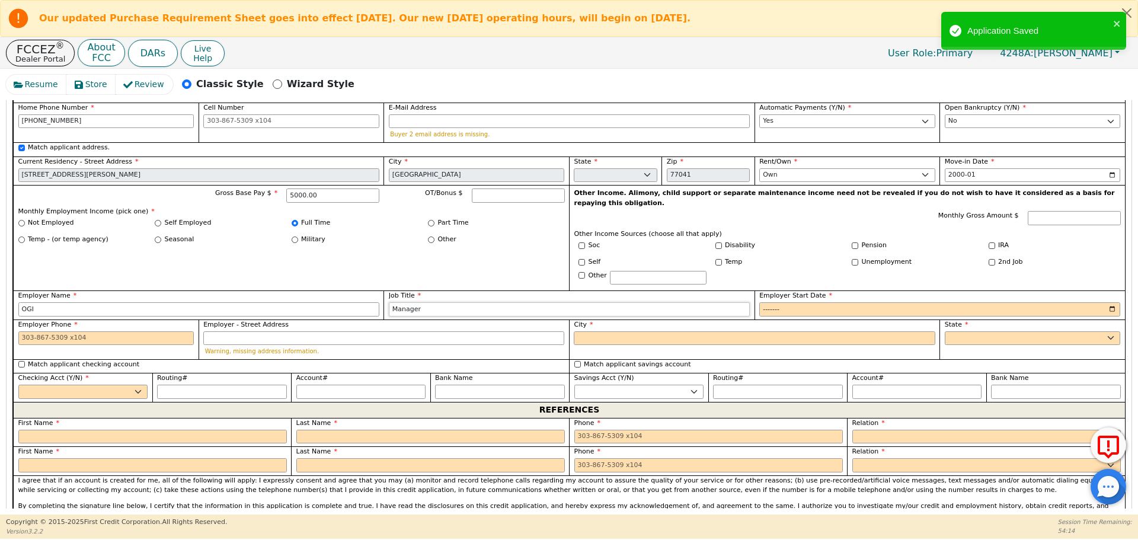
type input "Manager"
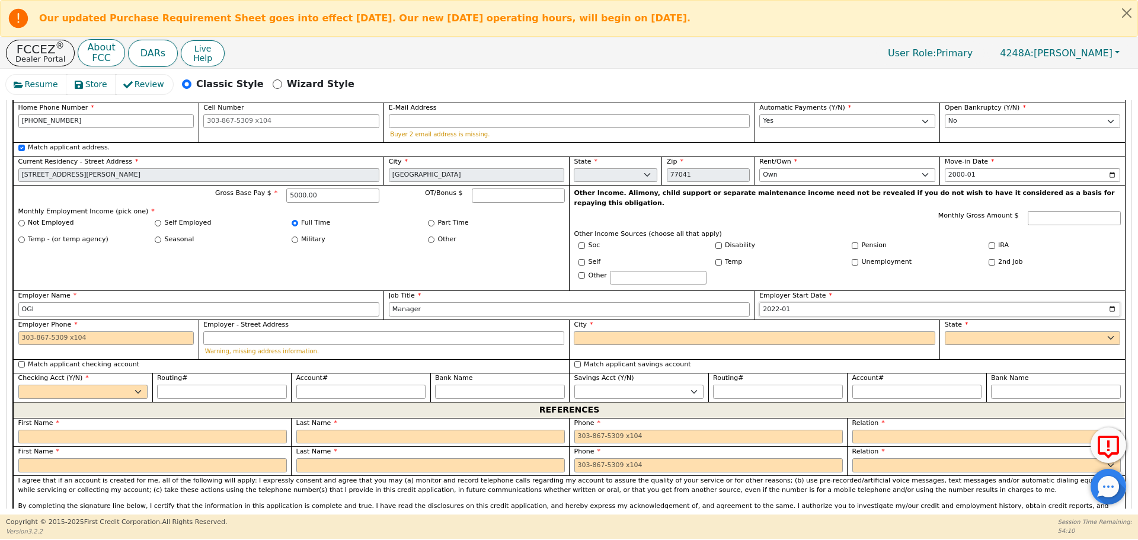
click at [773, 302] on input "2022-01" at bounding box center [939, 309] width 361 height 14
type input "2022-06"
click at [153, 331] on input "Employer Phone" at bounding box center [106, 338] width 176 height 14
type input "346-733-8229"
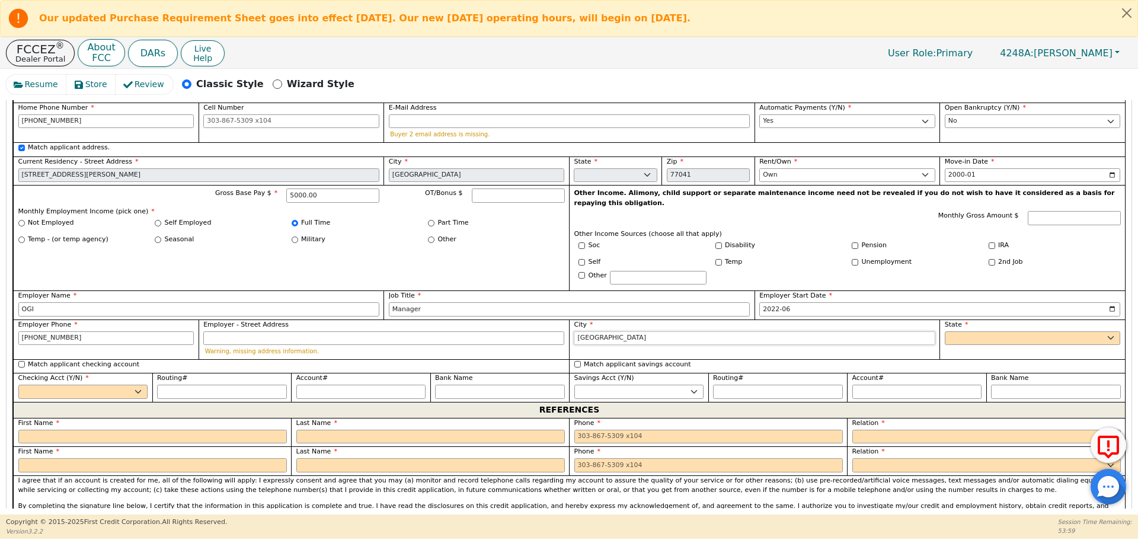
type input "Houston"
select select "TX"
select select "y"
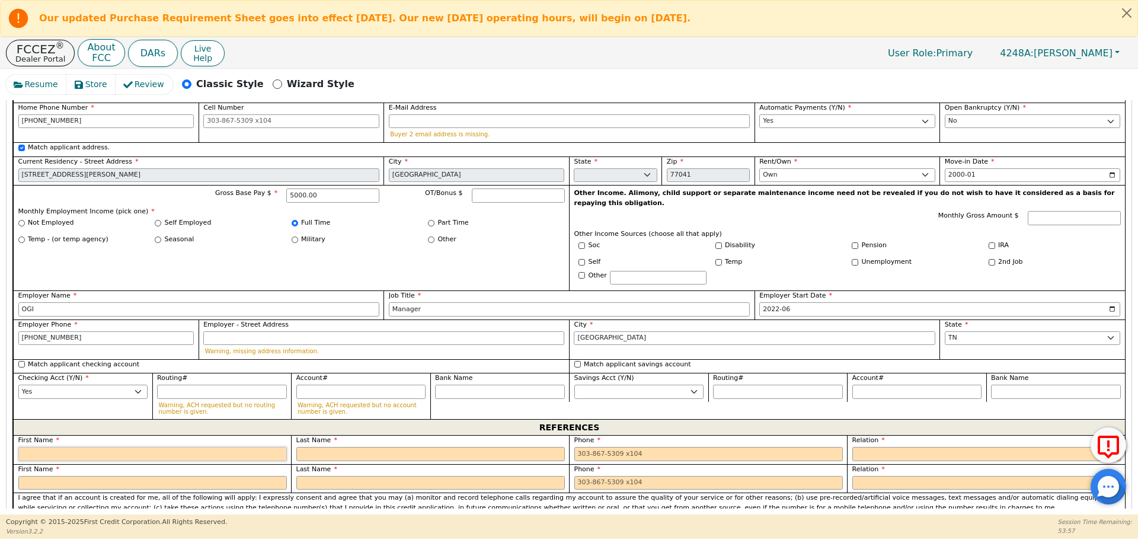
click at [145, 447] on input "text" at bounding box center [152, 454] width 269 height 14
type input "Miguel"
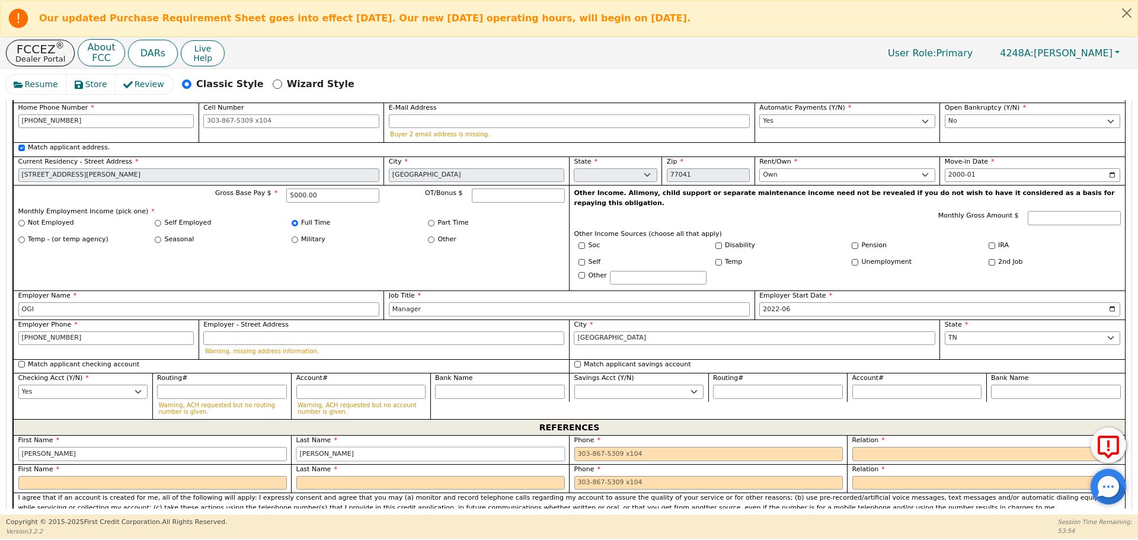
type input "Hernandez"
type input "8"
type input "713-943-7832"
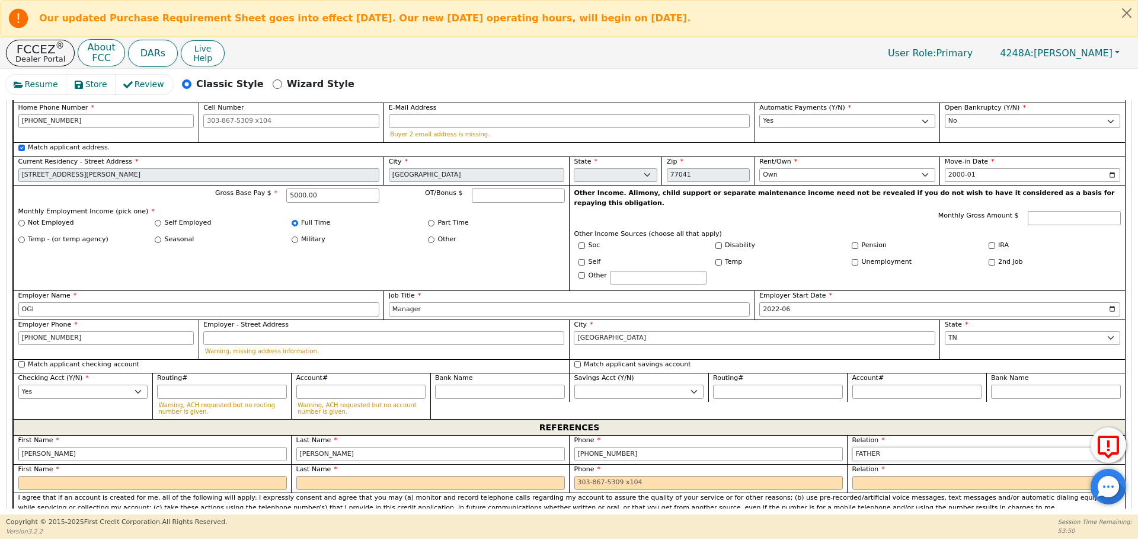
select select "FRIEND"
click at [142, 476] on input "text" at bounding box center [152, 483] width 269 height 14
type input "Yordi"
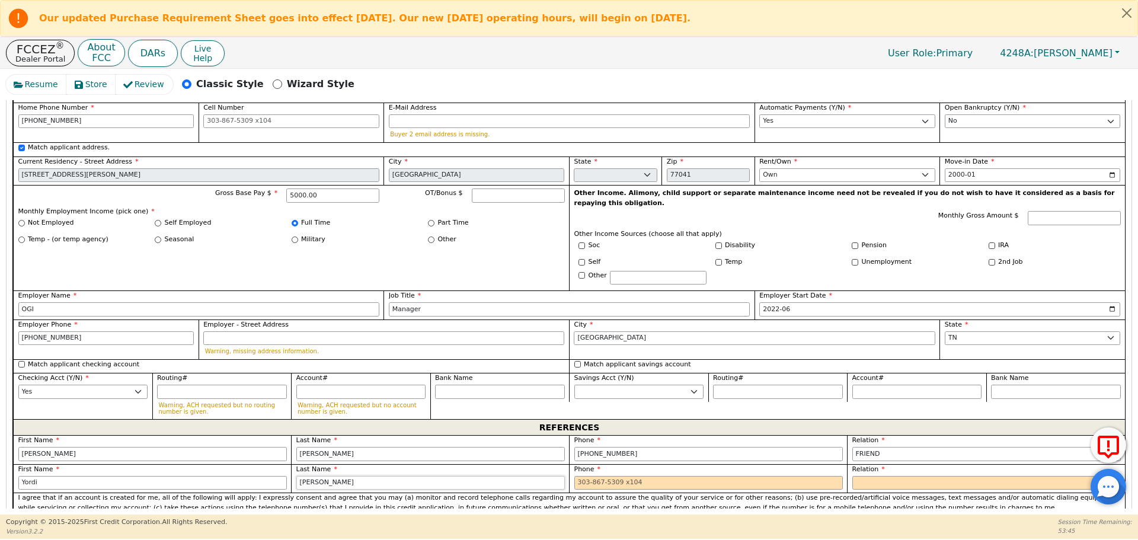
type input "[PERSON_NAME]"
type input "832-729-3289"
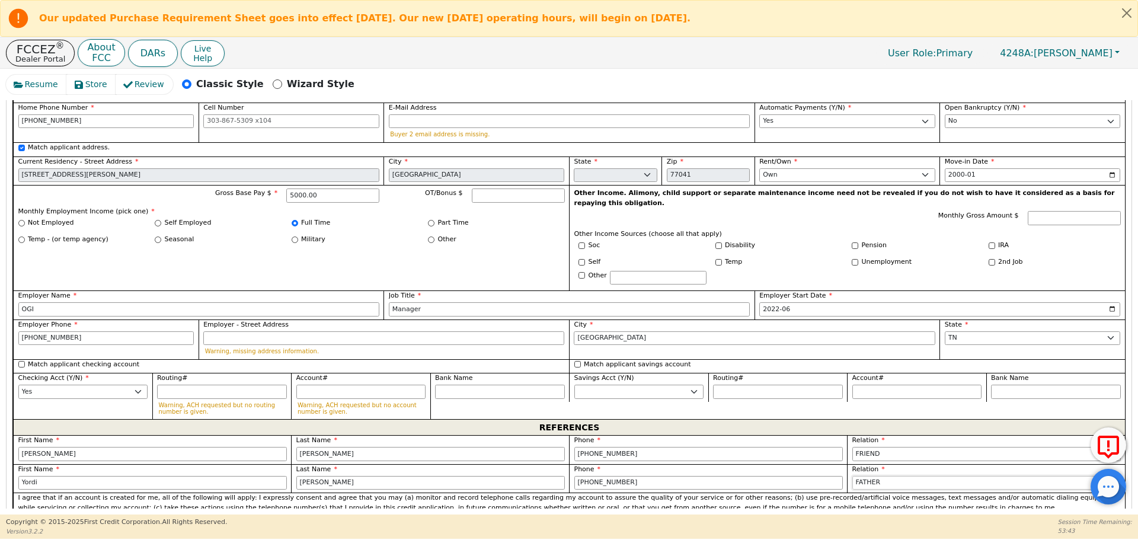
select select "FRIEND"
click at [293, 493] on p "I agree that if an account is created for me, all of the following will apply: …" at bounding box center [569, 503] width 1103 height 20
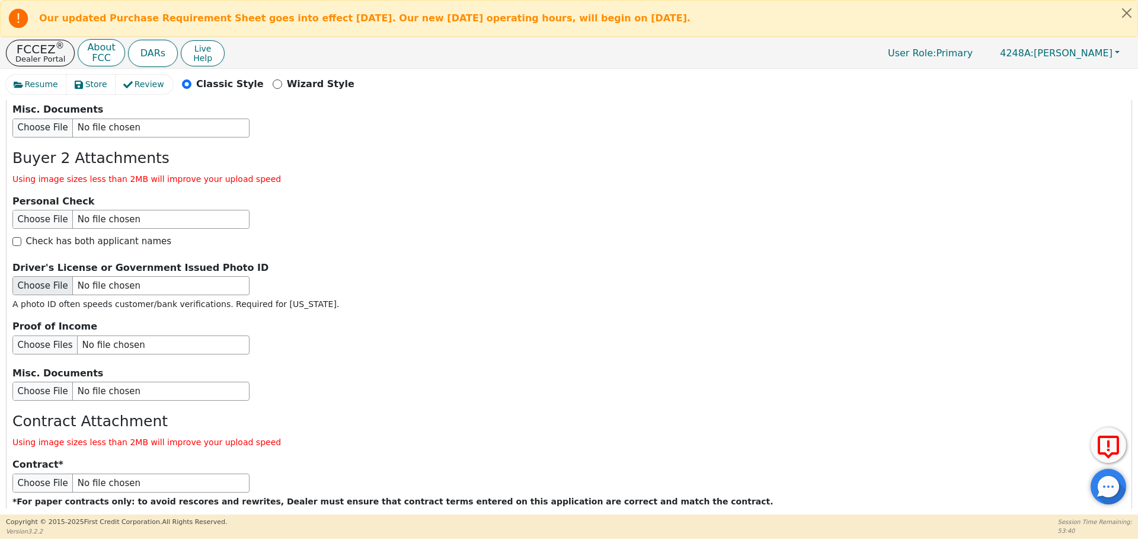
scroll to position [2033, 0]
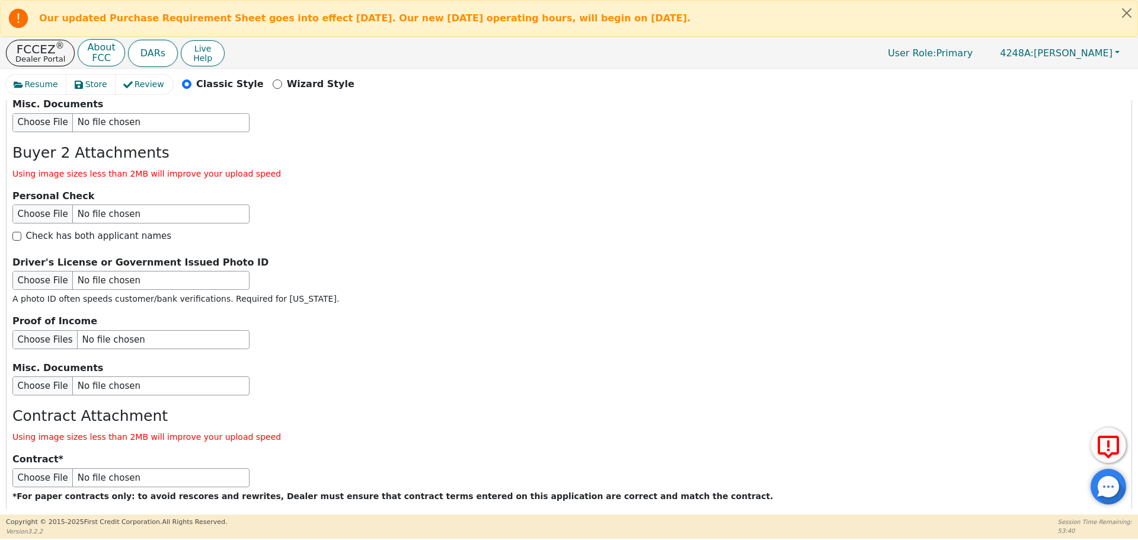
click at [225, 521] on button "Submit Application" at bounding box center [241, 534] width 148 height 27
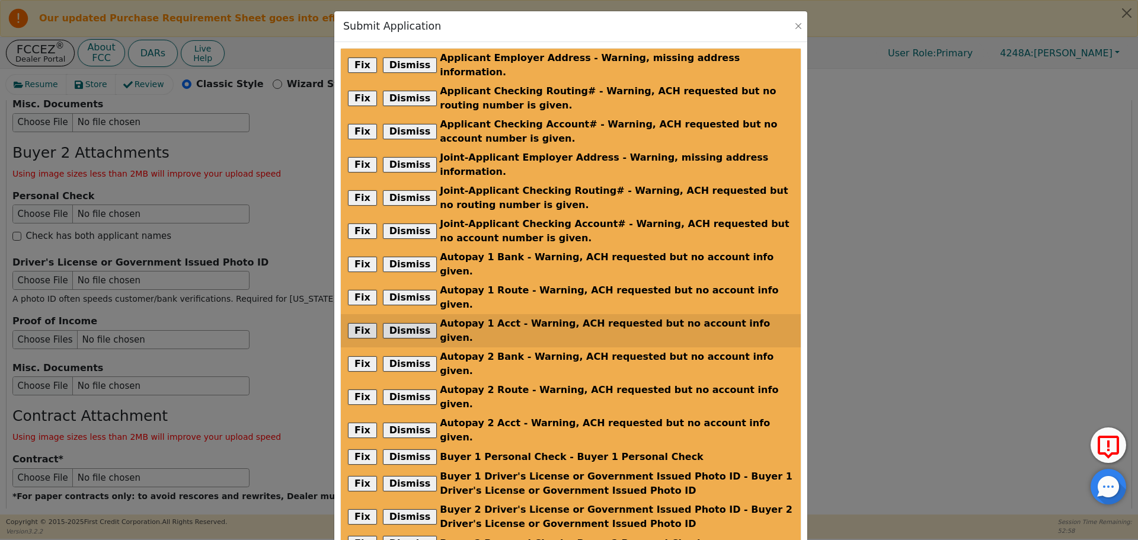
scroll to position [136, 0]
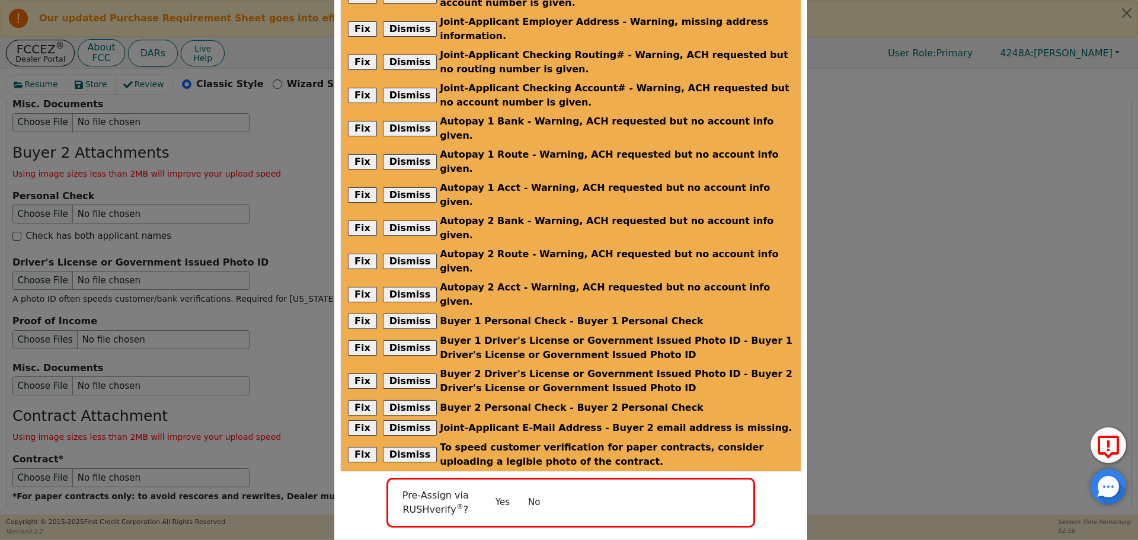
radio input "false"
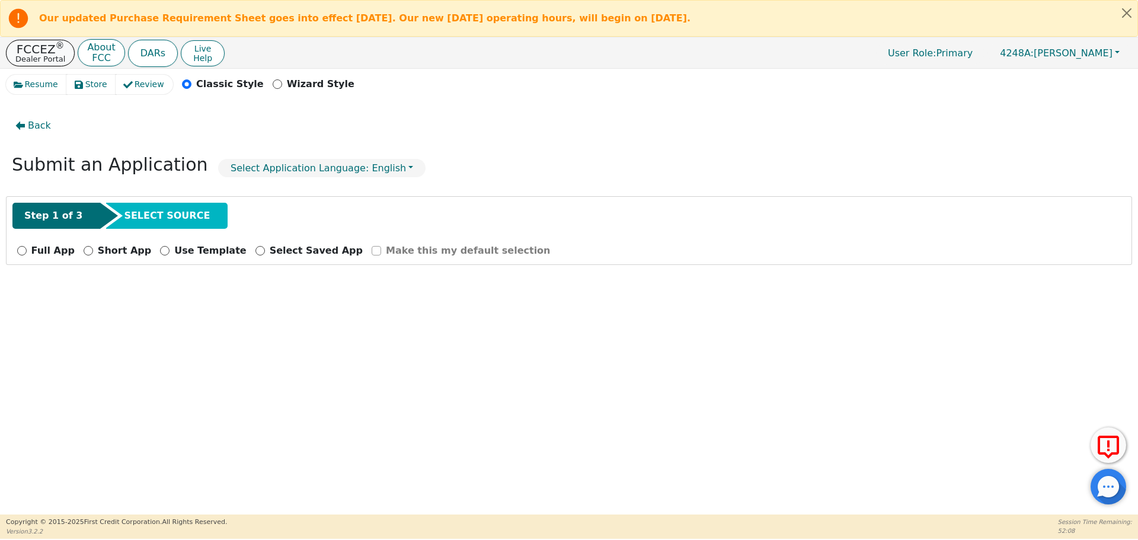
click at [27, 62] on p "Dealer Portal" at bounding box center [40, 59] width 50 height 8
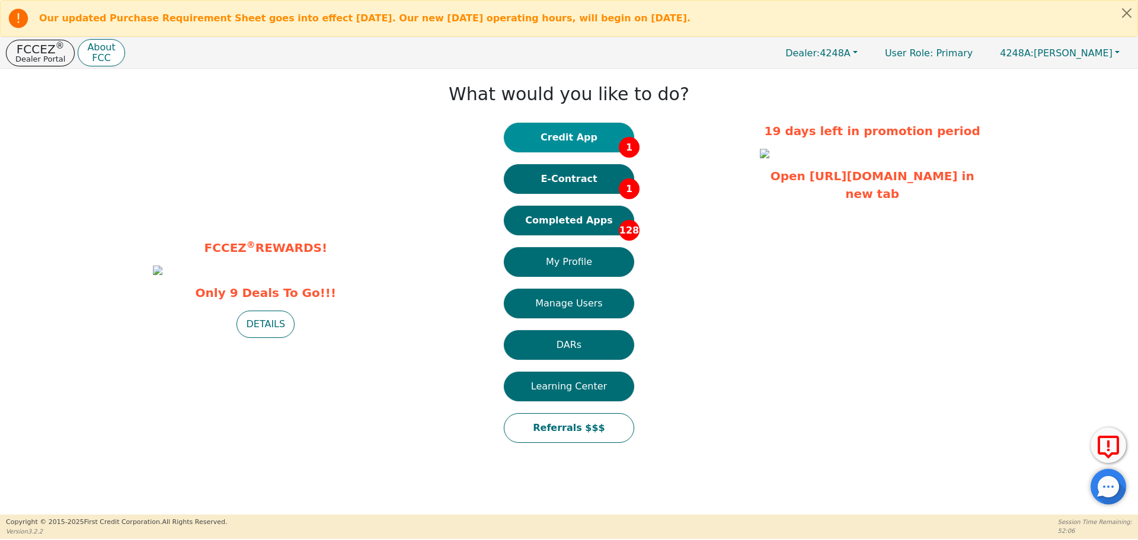
click at [588, 142] on button "Credit App 1" at bounding box center [569, 138] width 130 height 30
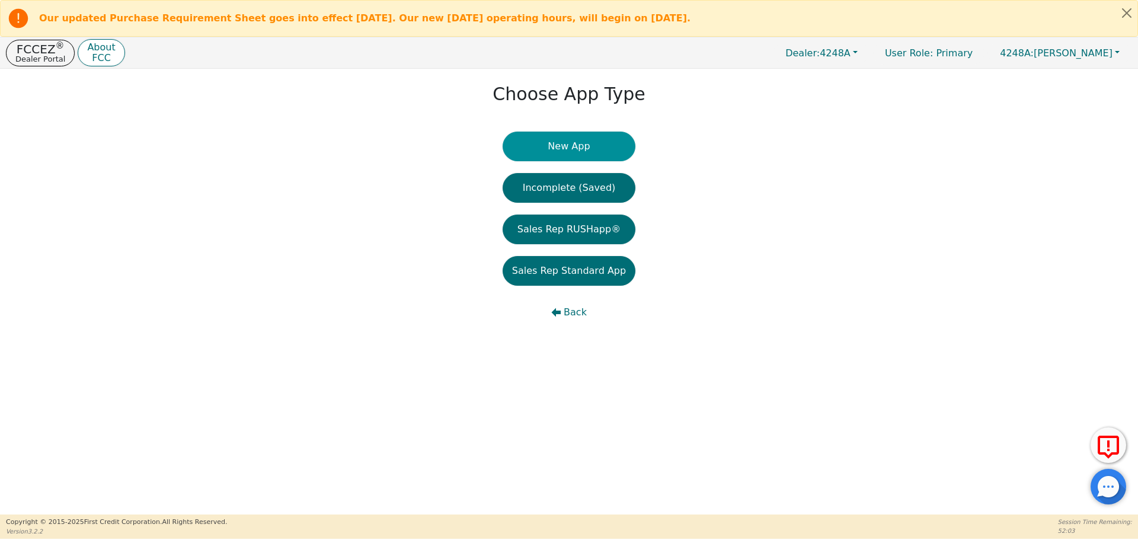
click at [574, 150] on button "New App" at bounding box center [569, 147] width 133 height 30
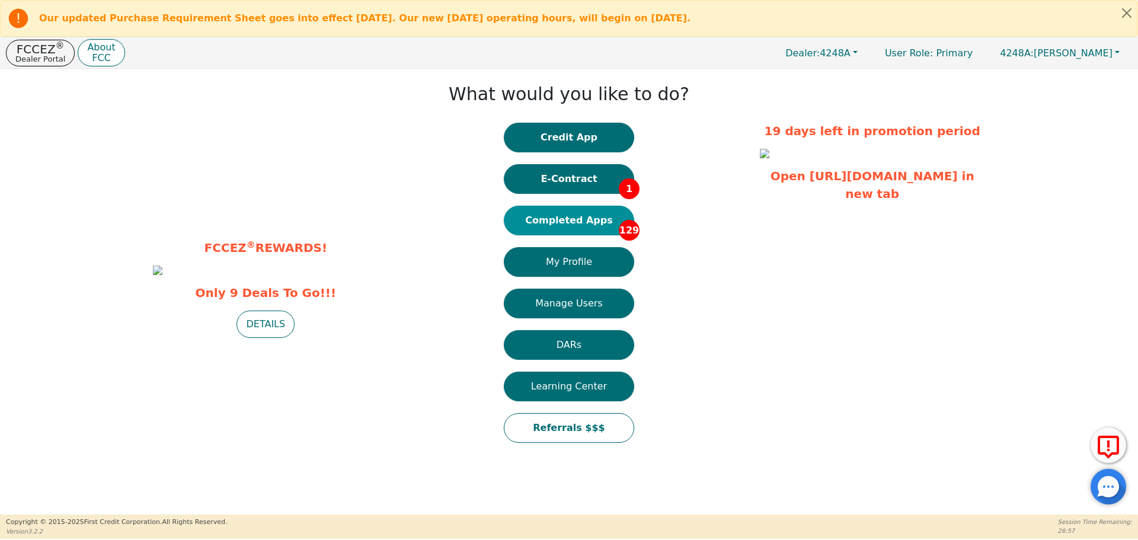
click at [575, 218] on button "Completed Apps 129" at bounding box center [569, 221] width 130 height 30
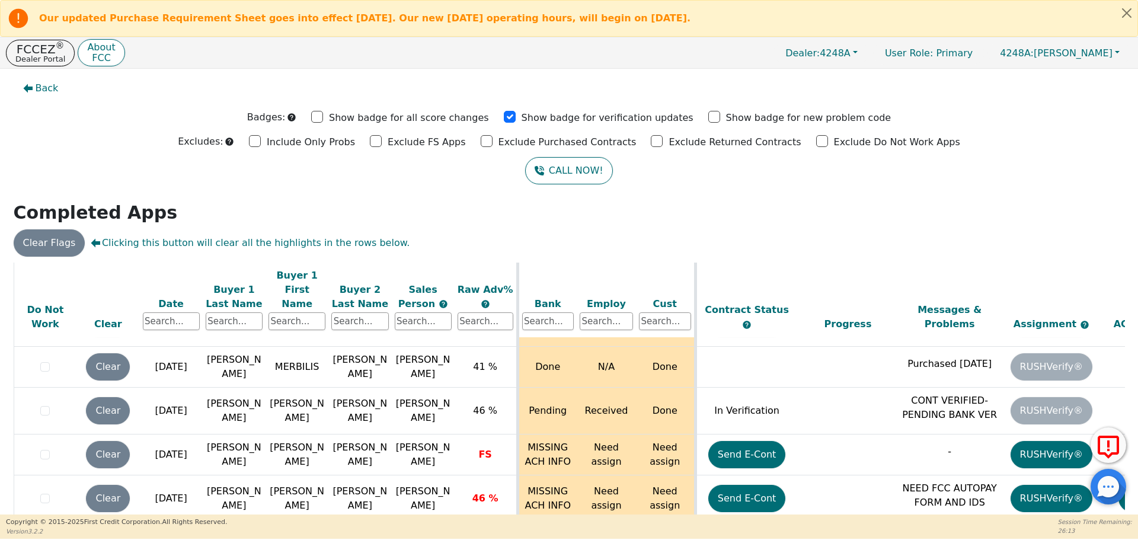
scroll to position [4688, 0]
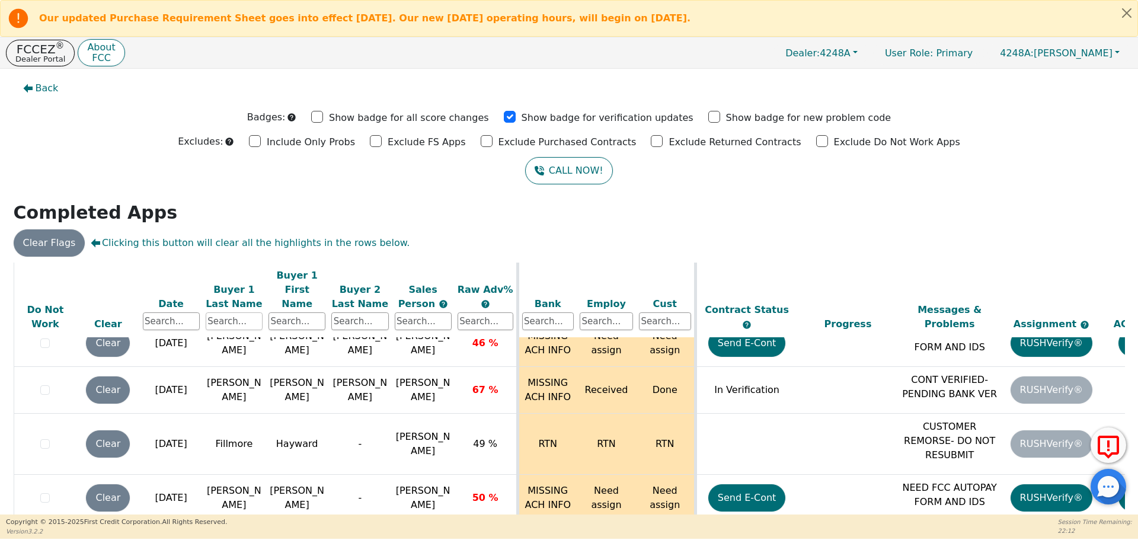
click at [227, 314] on input "text" at bounding box center [234, 321] width 57 height 18
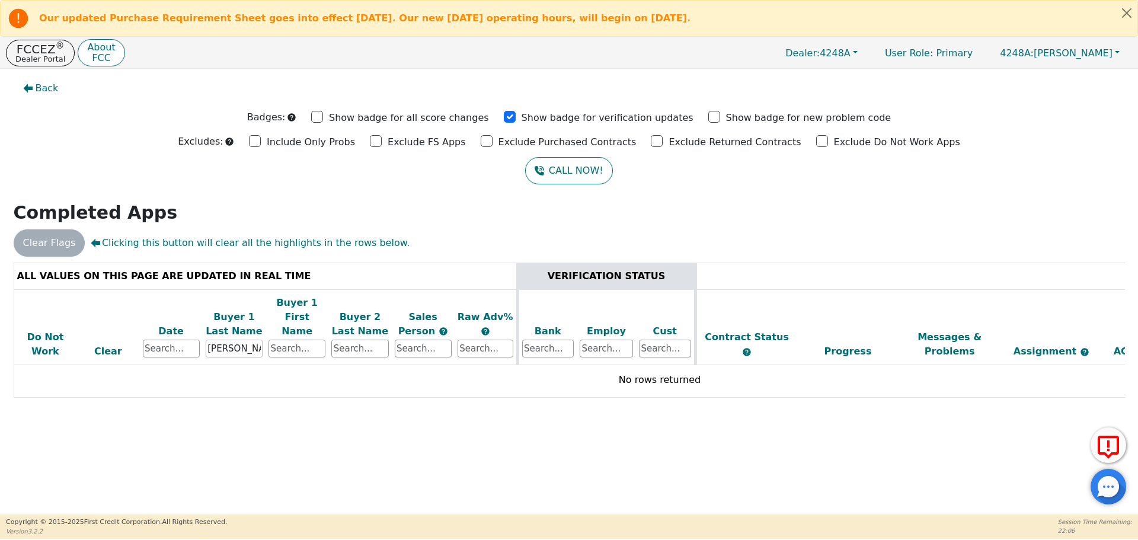
scroll to position [0, 0]
type input "w"
type input "s"
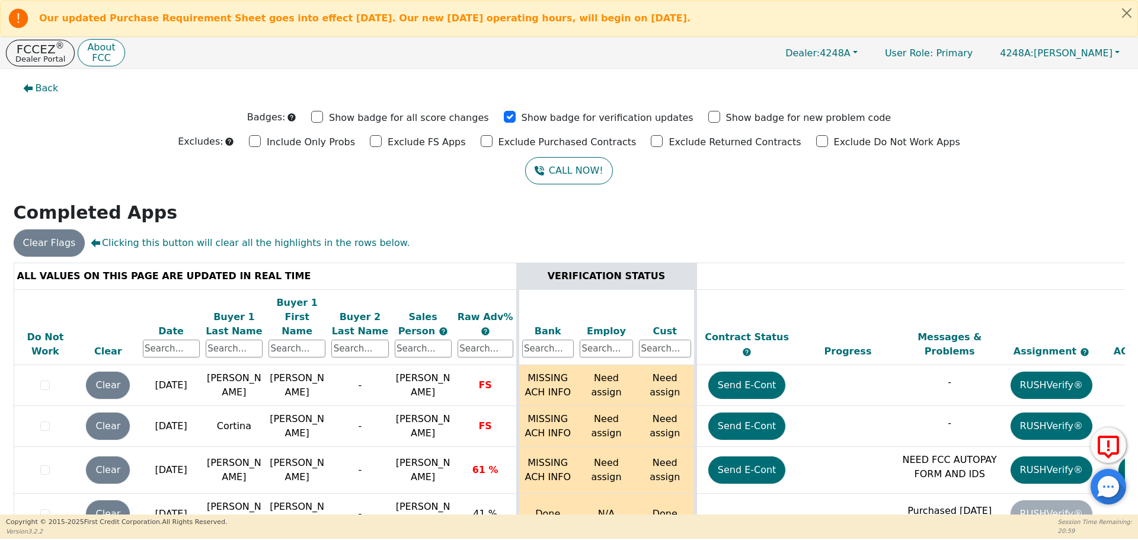
click at [220, 343] on th "Buyer 1 Last Name" at bounding box center [234, 327] width 63 height 76
click at [216, 340] on input "text" at bounding box center [234, 349] width 57 height 18
type input "[PERSON_NAME]"
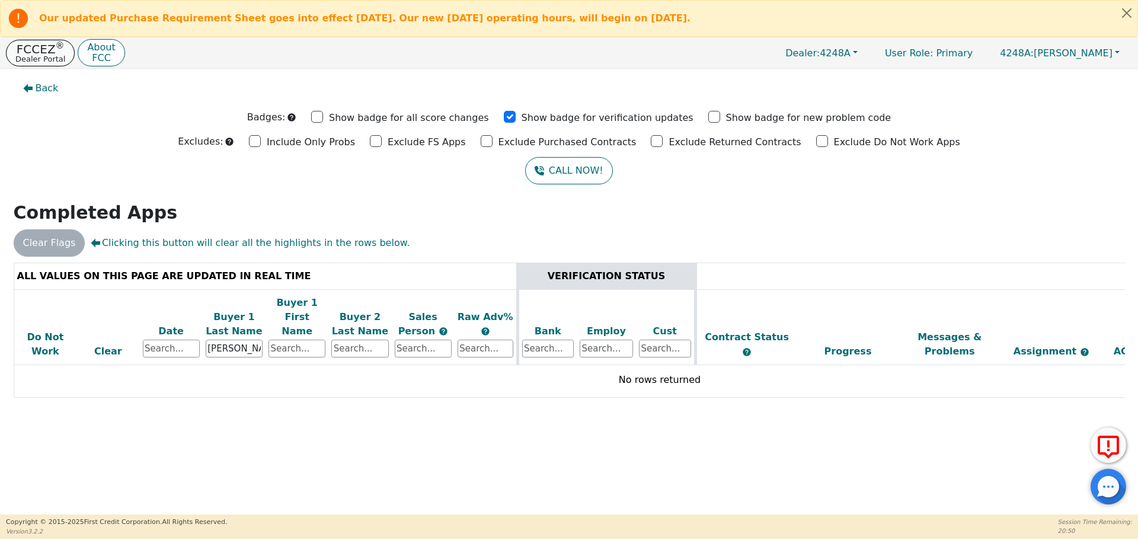
click at [27, 53] on p "FCCEZ ®" at bounding box center [40, 49] width 50 height 12
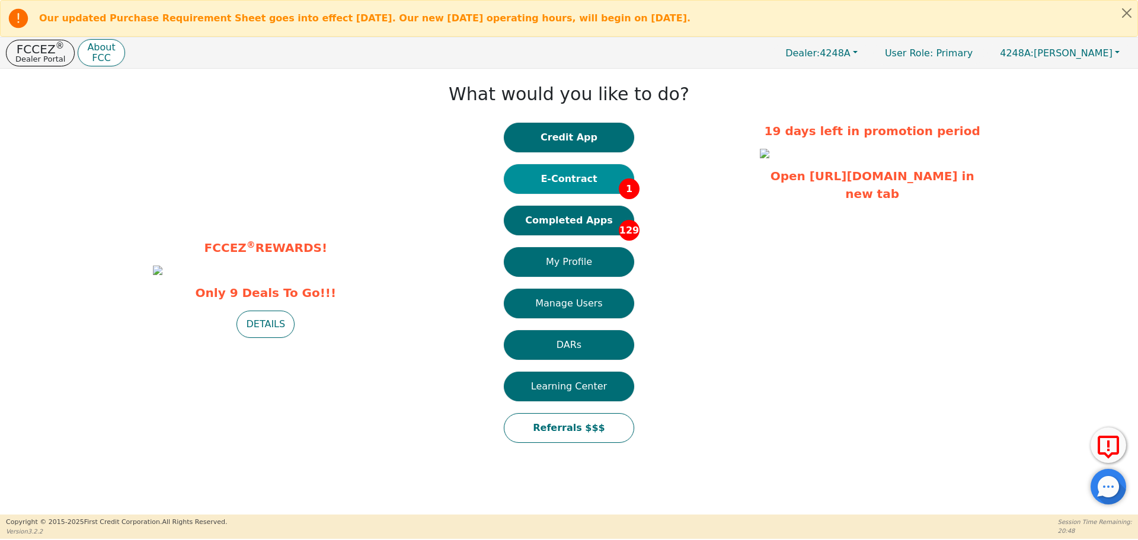
click at [560, 180] on button "E-Contract 1" at bounding box center [569, 179] width 130 height 30
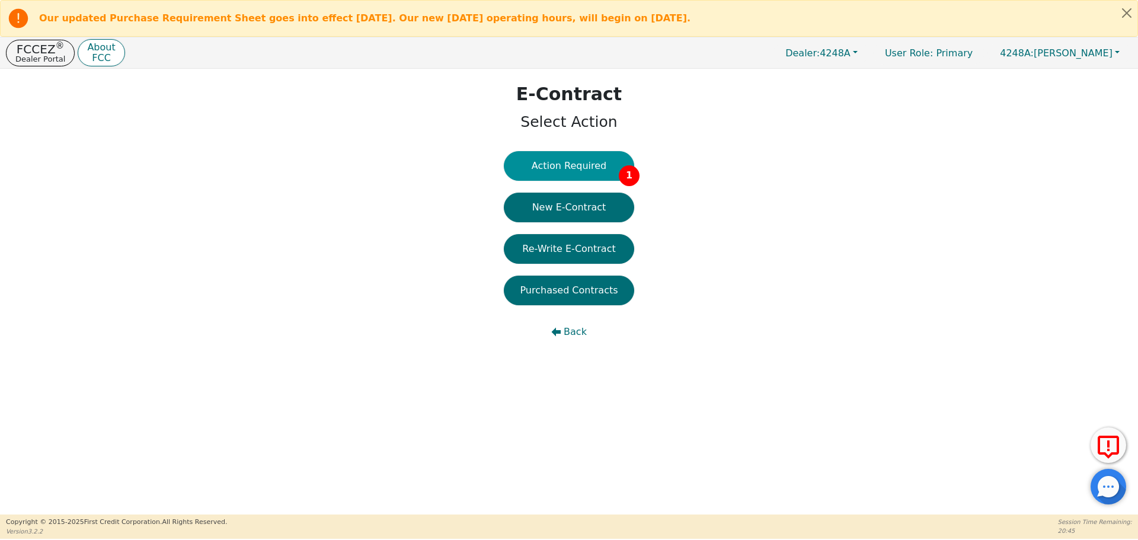
click at [577, 165] on button "Action Required 1" at bounding box center [569, 166] width 130 height 30
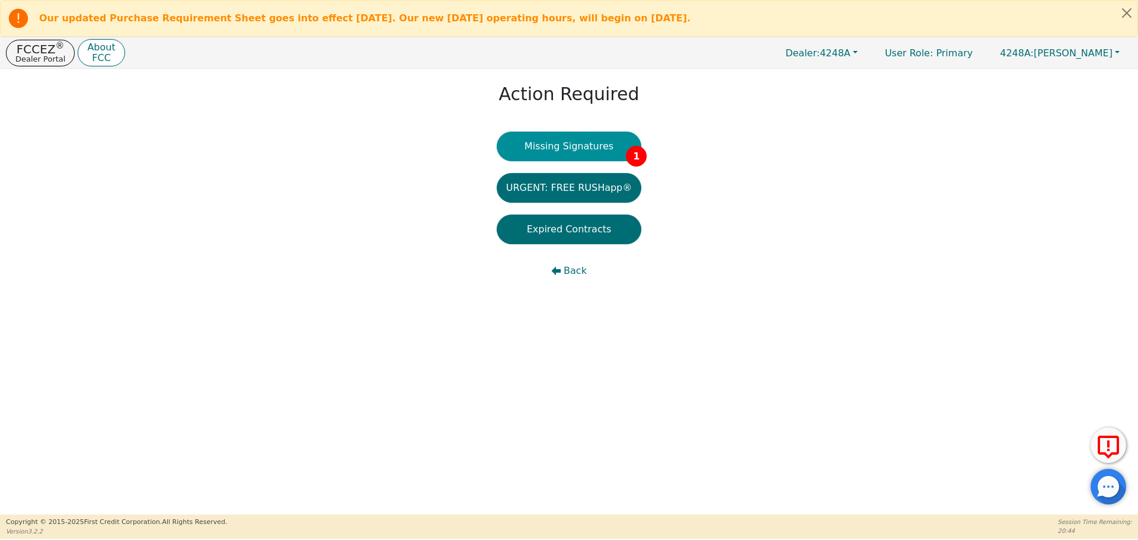
click at [568, 142] on button "Missing Signatures 1" at bounding box center [569, 147] width 145 height 30
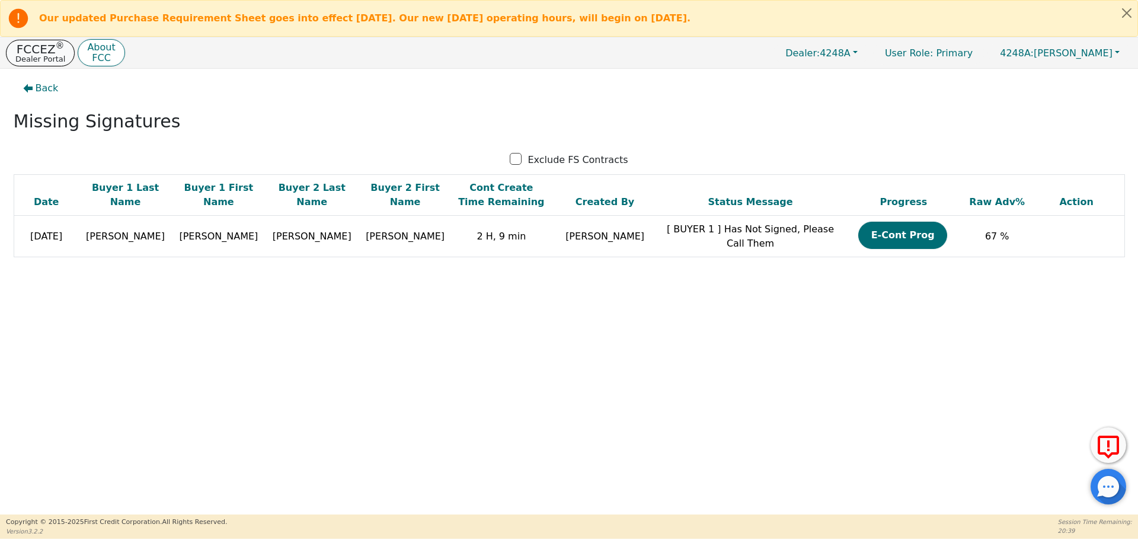
click at [29, 58] on p "Dealer Portal" at bounding box center [40, 59] width 50 height 8
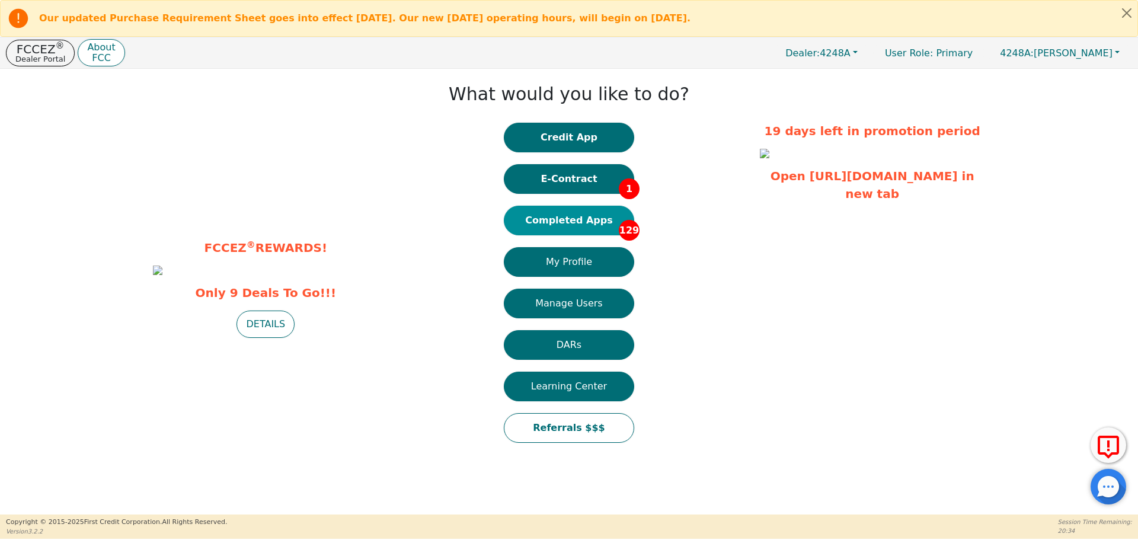
click at [558, 215] on button "Completed Apps 129" at bounding box center [569, 221] width 130 height 30
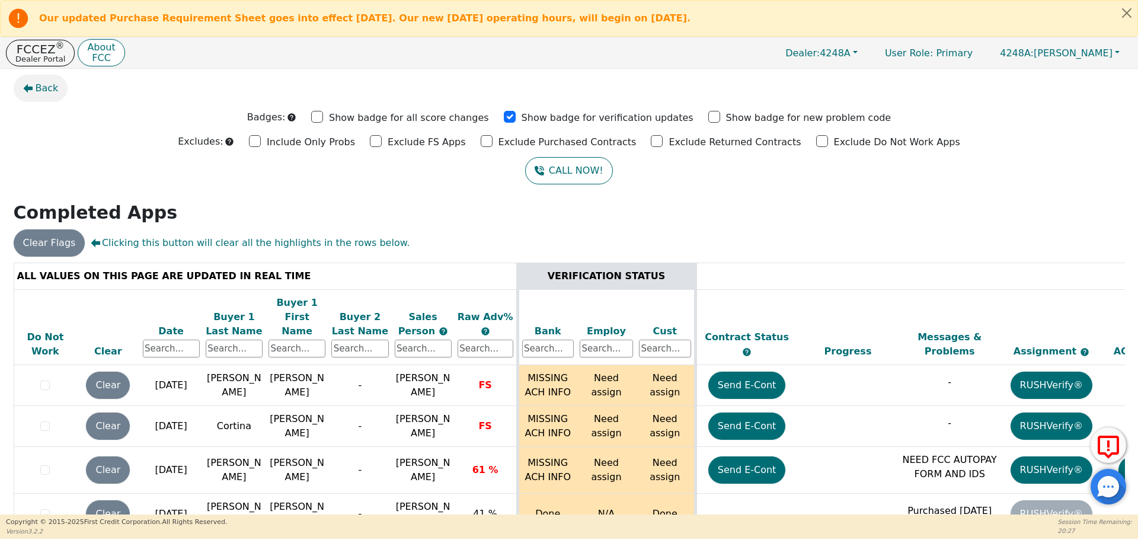
click at [41, 92] on span "Back" at bounding box center [47, 88] width 23 height 14
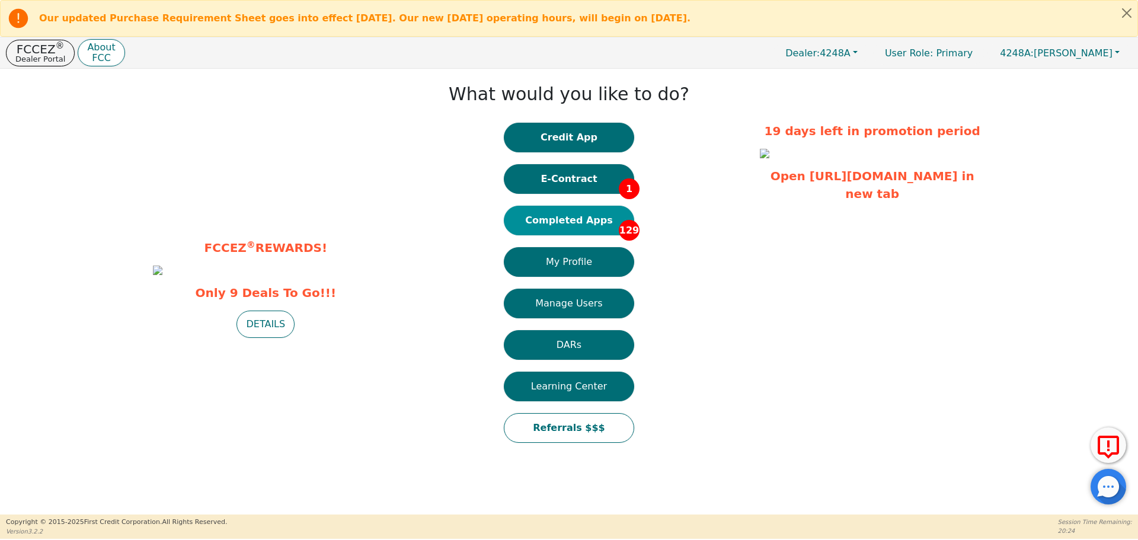
click at [580, 222] on button "Completed Apps 129" at bounding box center [569, 221] width 130 height 30
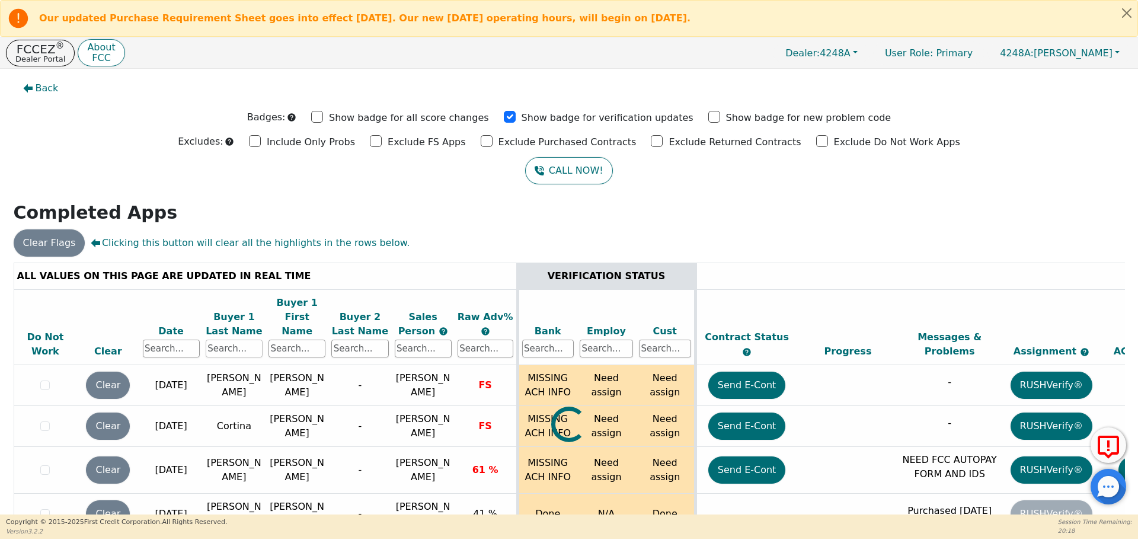
click at [232, 340] on input "text" at bounding box center [234, 349] width 57 height 18
type input "s"
type input "[PERSON_NAME]"
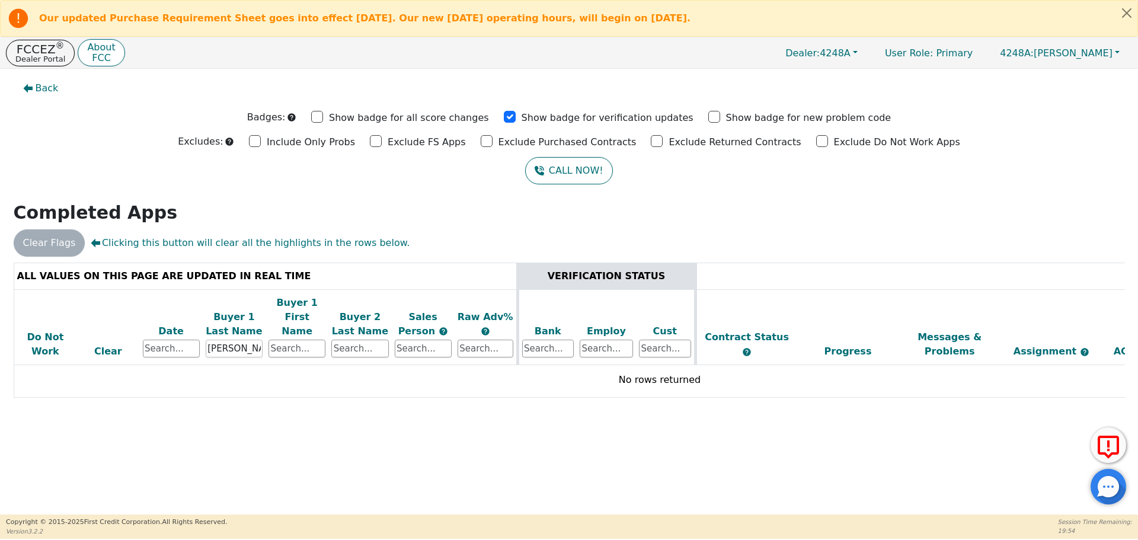
click at [234, 340] on input "[PERSON_NAME]" at bounding box center [234, 349] width 57 height 18
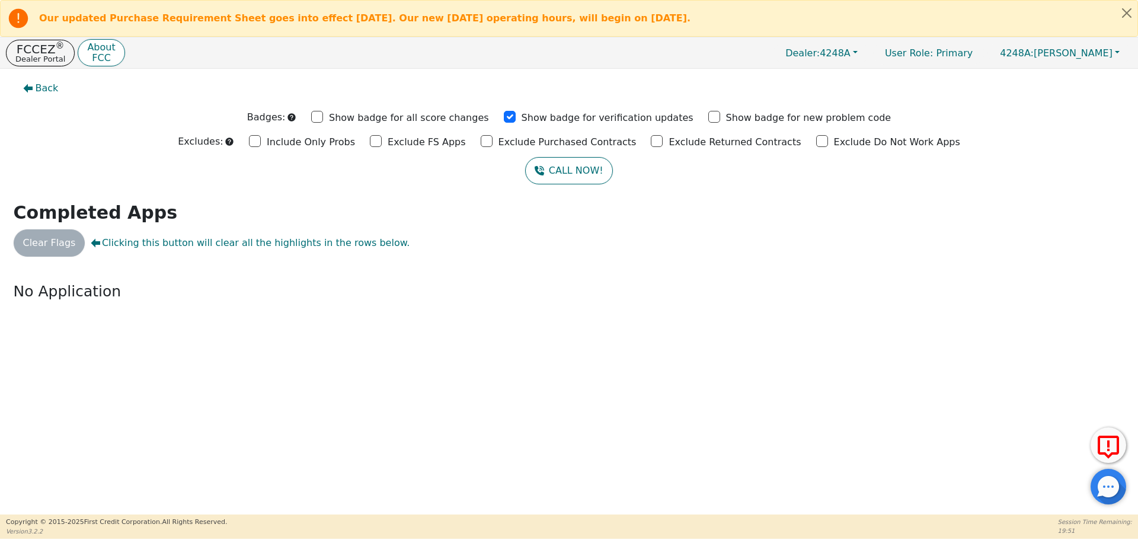
click at [141, 247] on span "Clicking this button will clear all the highlights in the rows below." at bounding box center [250, 243] width 319 height 14
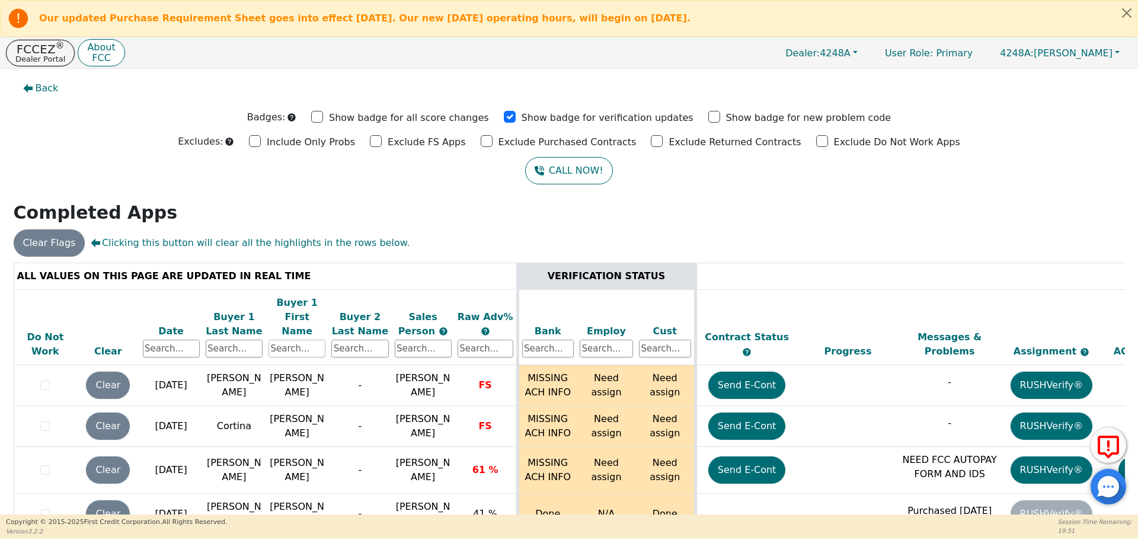
click at [302, 340] on input "text" at bounding box center [297, 349] width 57 height 18
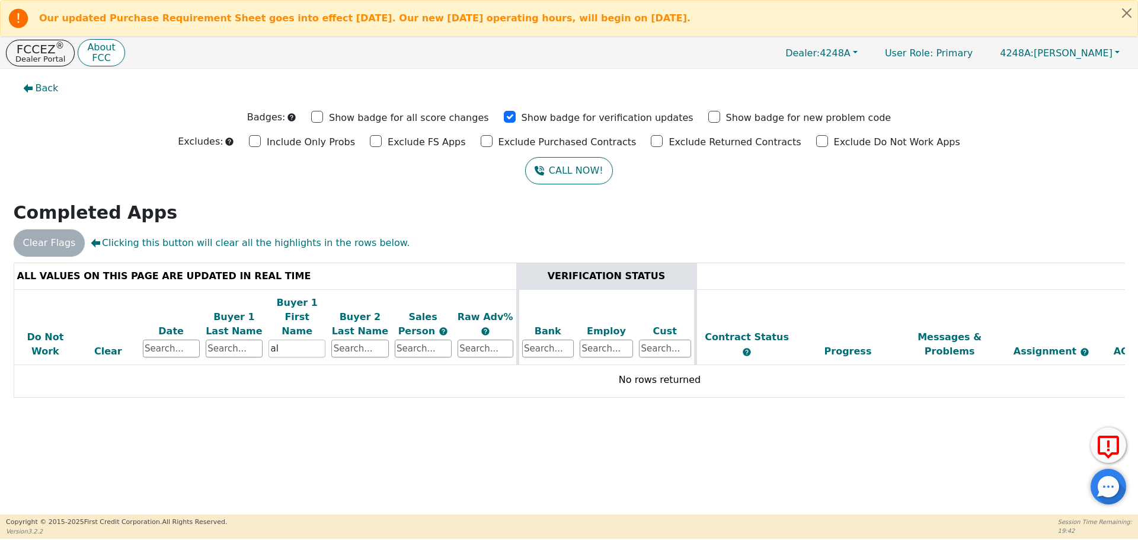
type input "a"
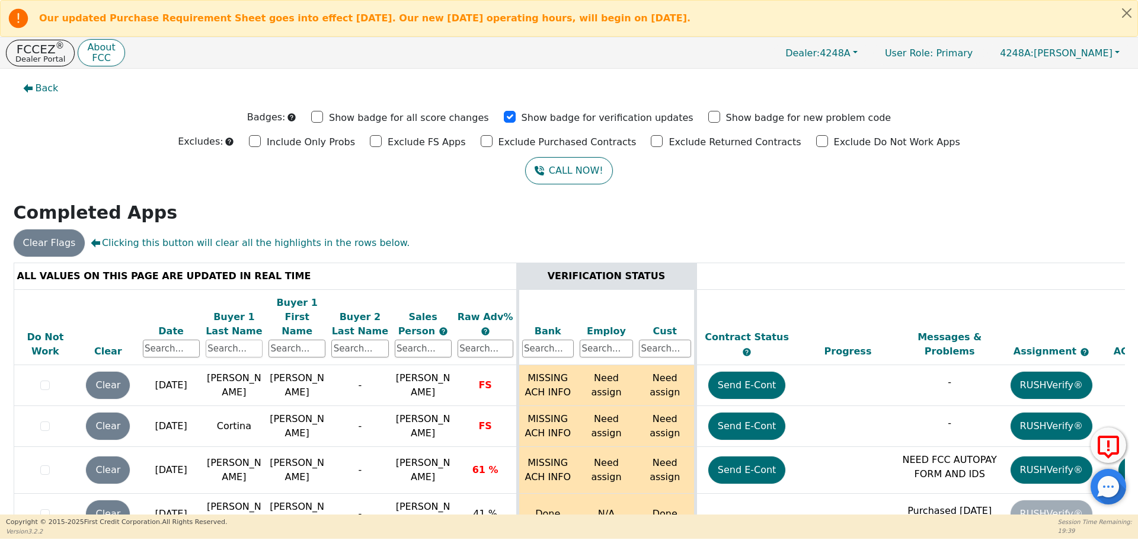
click at [238, 340] on input "text" at bounding box center [234, 349] width 57 height 18
click at [368, 340] on input "text" at bounding box center [359, 349] width 57 height 18
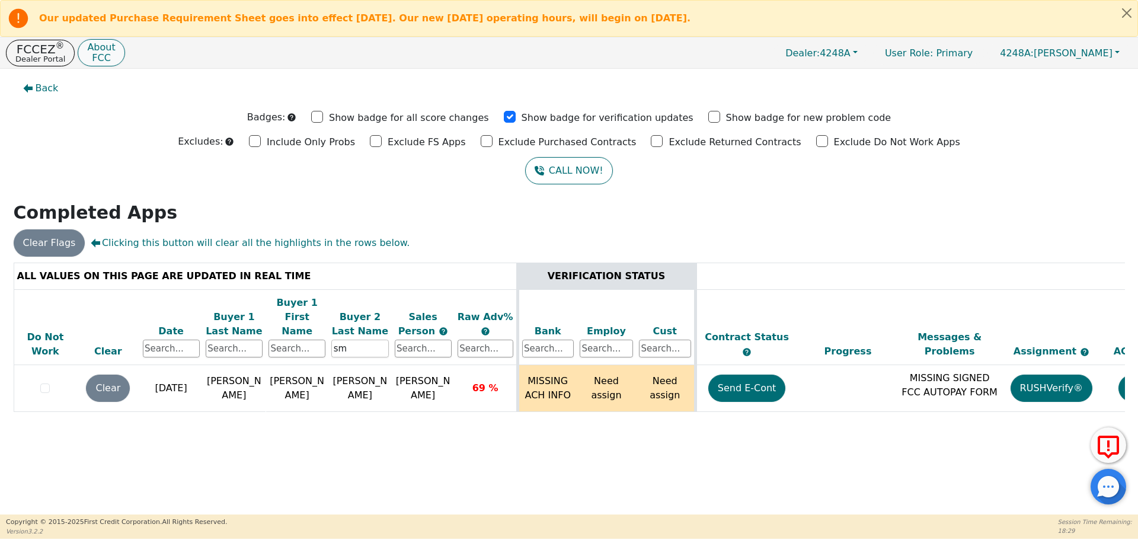
type input "s"
type input "[PERSON_NAME]"
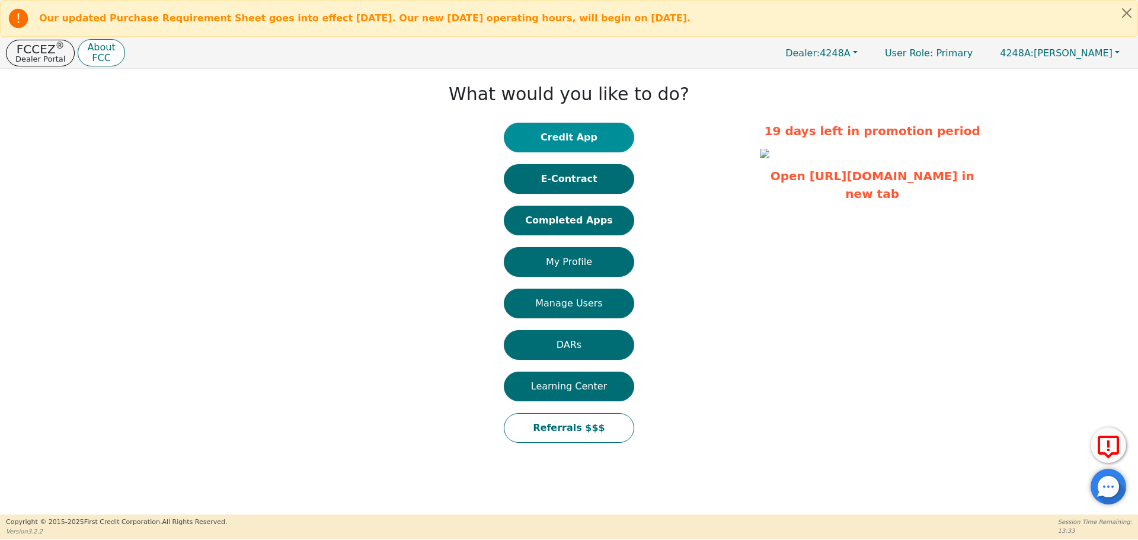
click at [548, 142] on button "Credit App" at bounding box center [569, 138] width 130 height 30
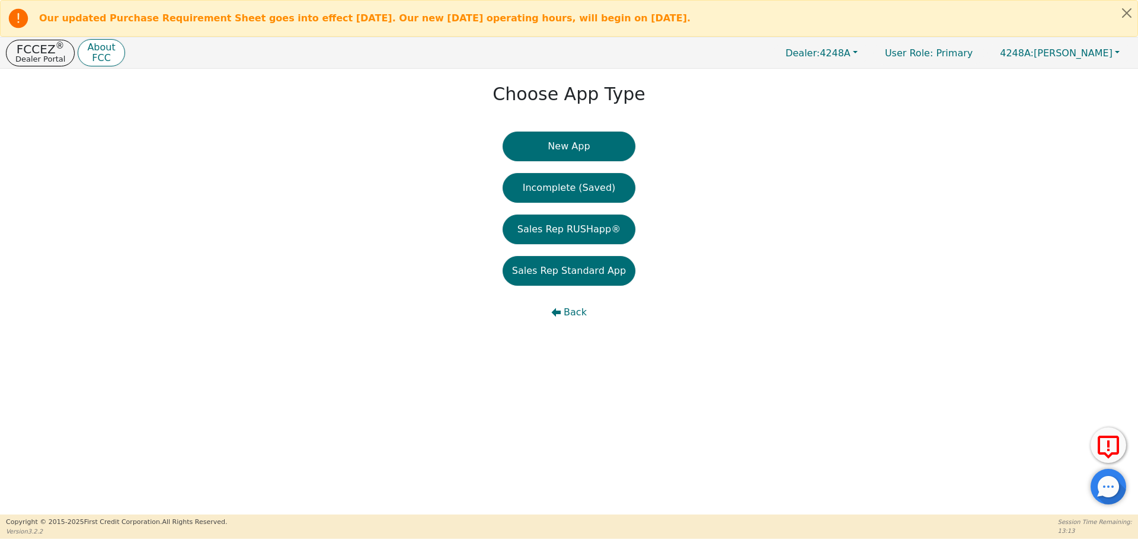
click at [548, 142] on button "New App" at bounding box center [569, 147] width 133 height 30
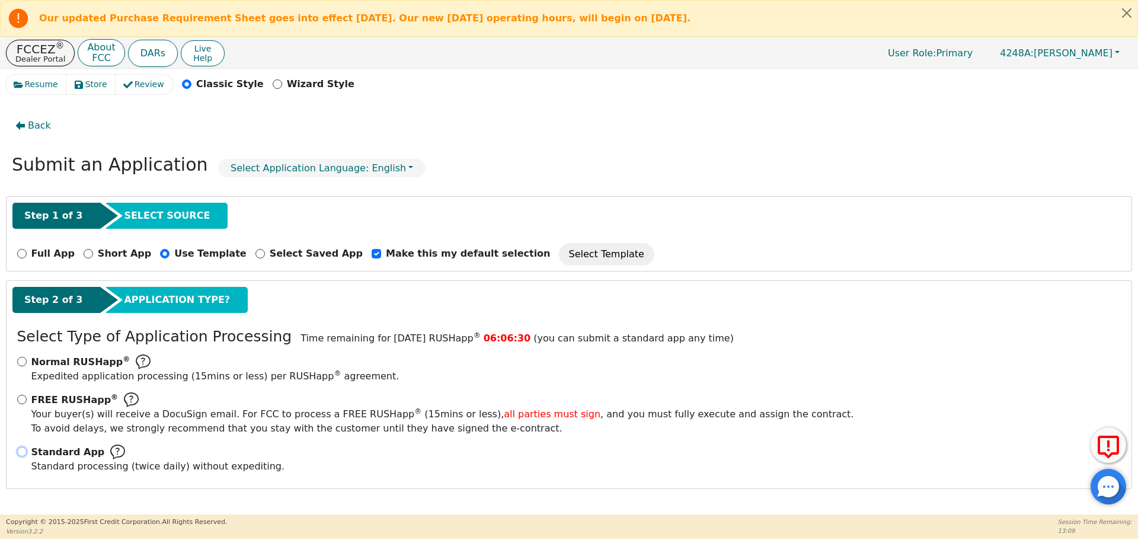
click at [23, 449] on input "Standard App Standard processing (twice daily) without expediting." at bounding box center [21, 451] width 9 height 9
radio input "true"
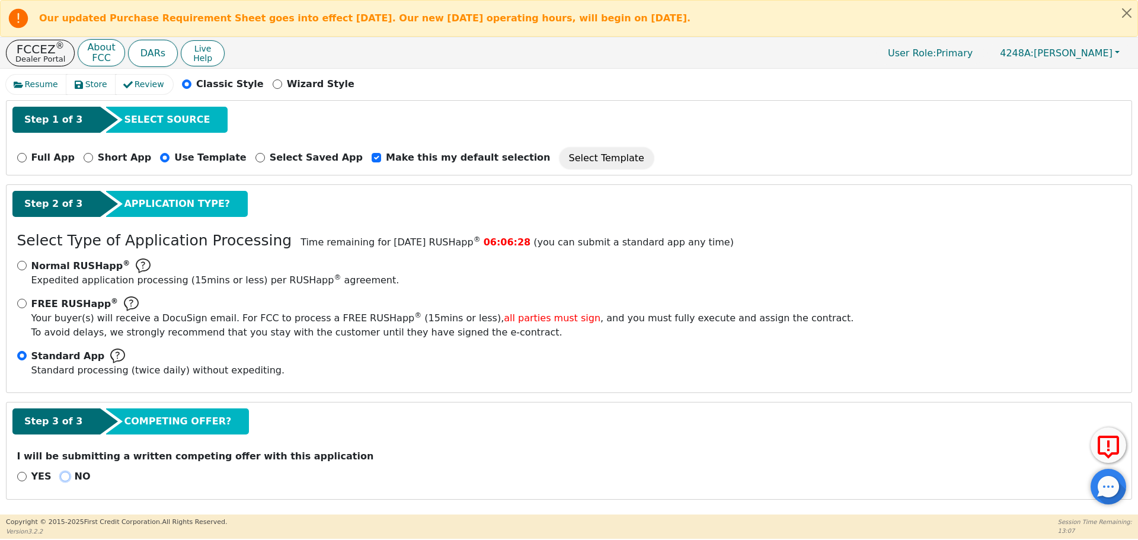
click at [64, 478] on input "NO" at bounding box center [64, 476] width 9 height 9
radio input "true"
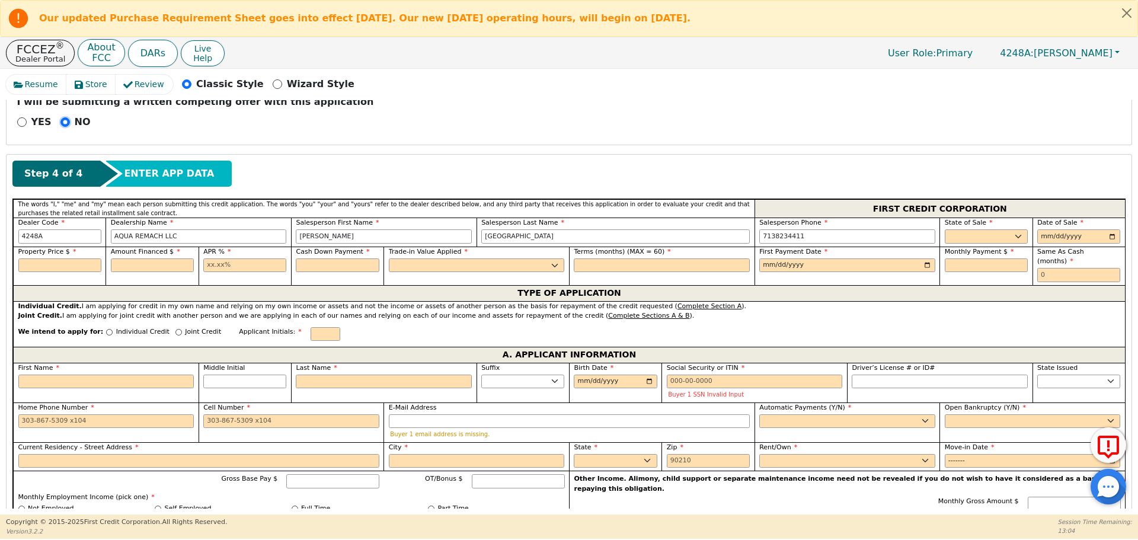
scroll to position [411, 0]
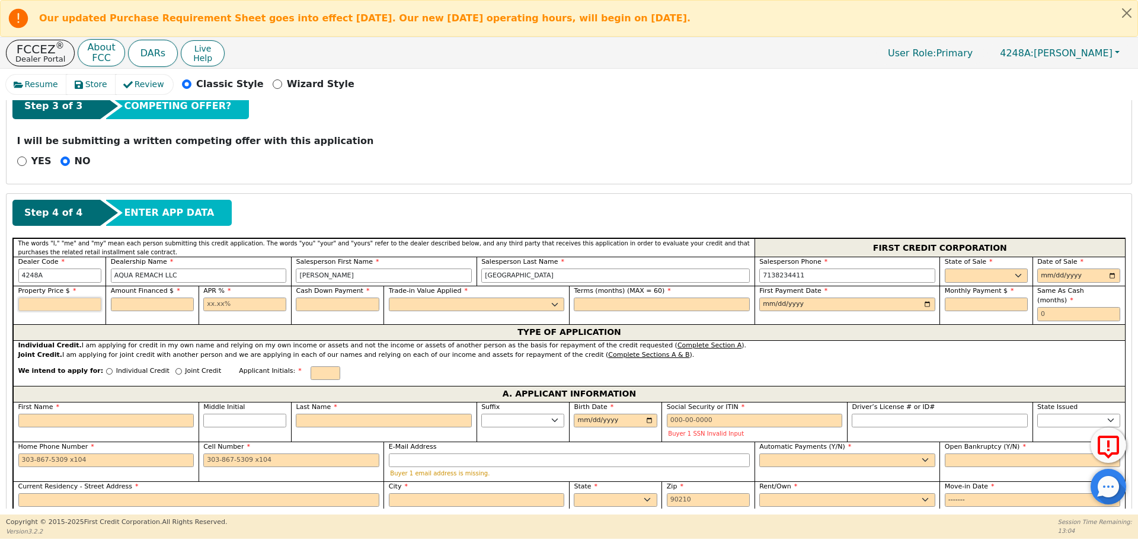
click at [83, 303] on input "text" at bounding box center [59, 305] width 83 height 14
type input "8700.00"
type input "17.99"
click at [301, 304] on input "text" at bounding box center [337, 305] width 83 height 14
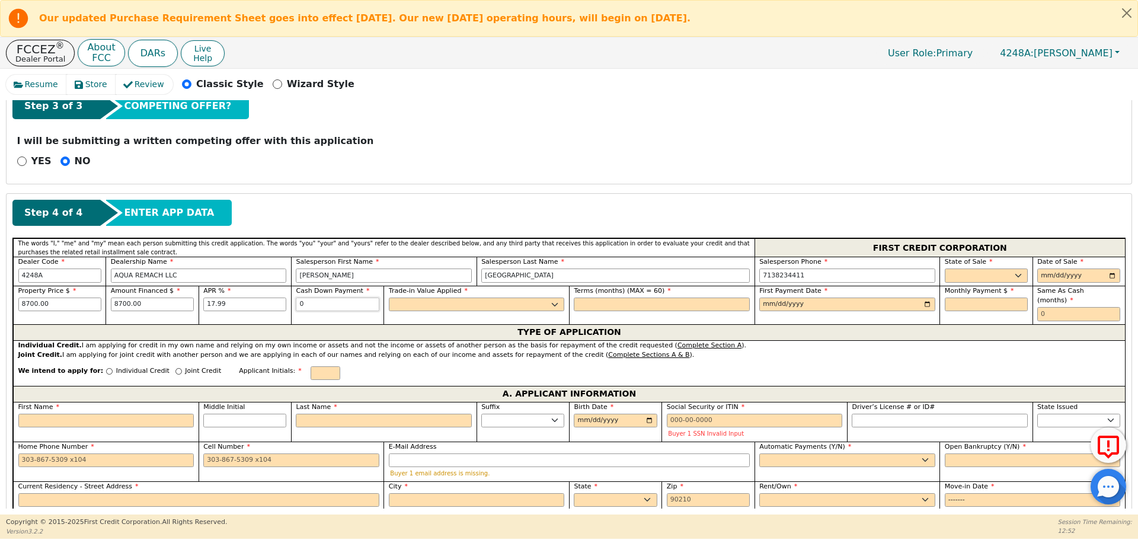
type input "0.00"
select select "n"
type input "60"
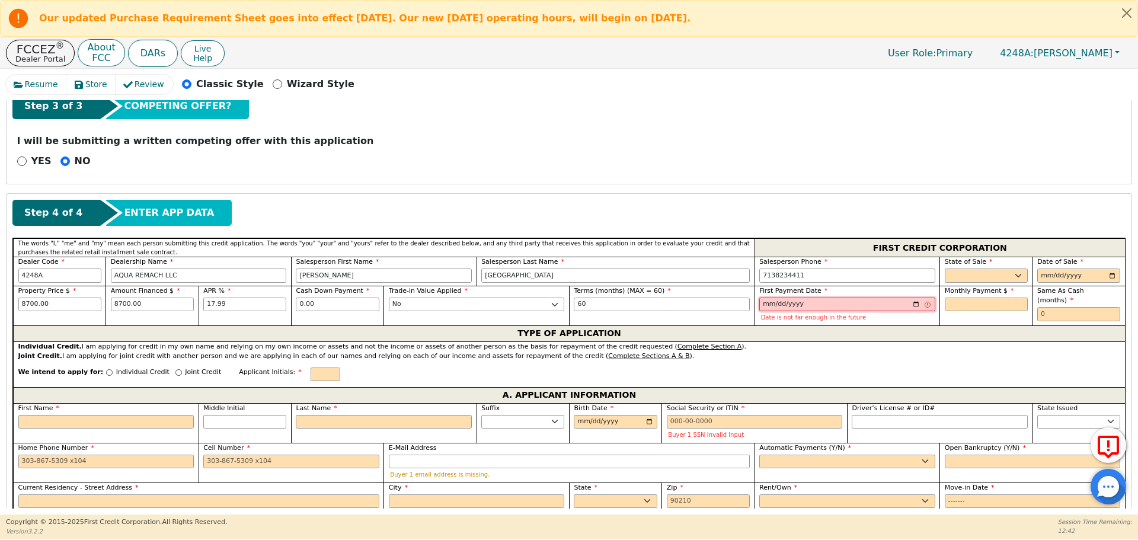
click at [763, 299] on input "[DATE]" at bounding box center [847, 305] width 176 height 14
type input "2025-12-12"
